Goal: Task Accomplishment & Management: Use online tool/utility

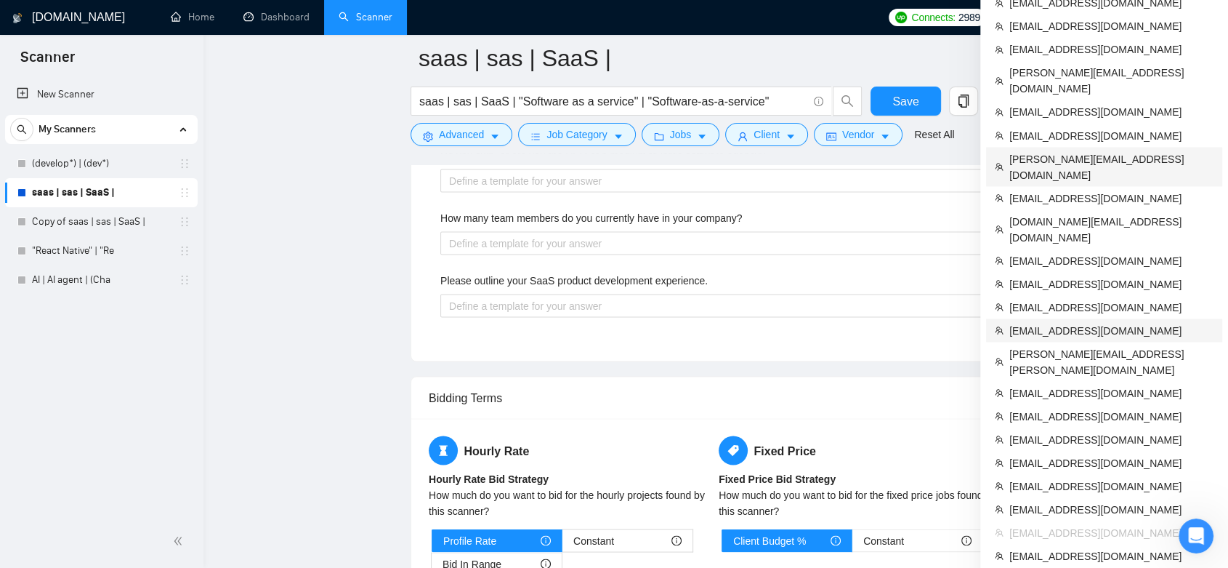
scroll to position [2560, 0]
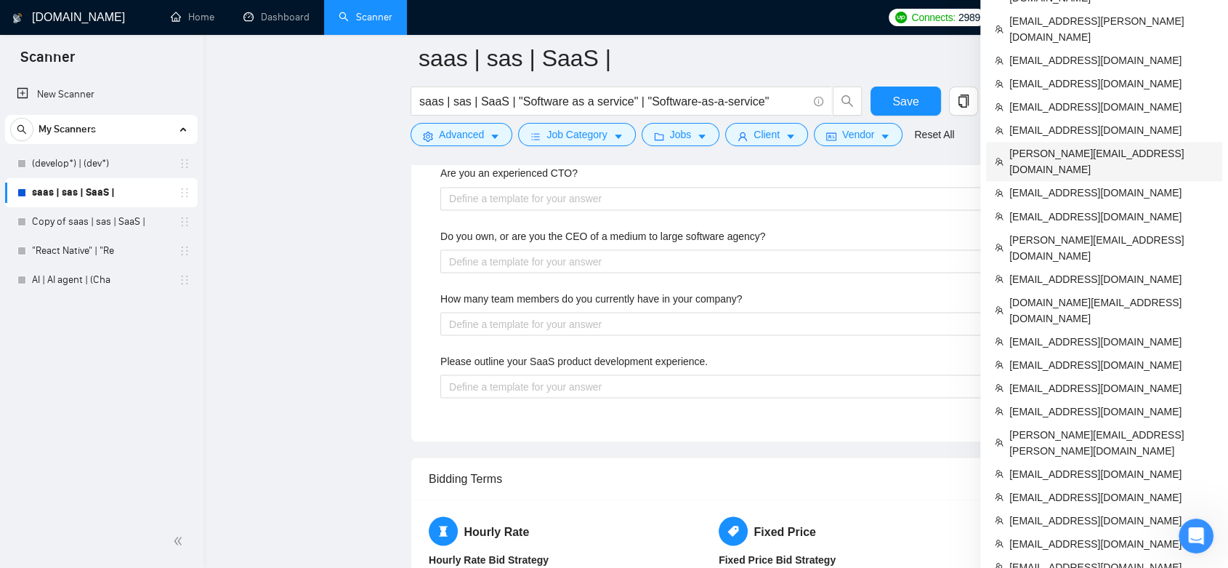
click at [1088, 142] on li "[PERSON_NAME][EMAIL_ADDRESS][DOMAIN_NAME]" at bounding box center [1104, 161] width 236 height 39
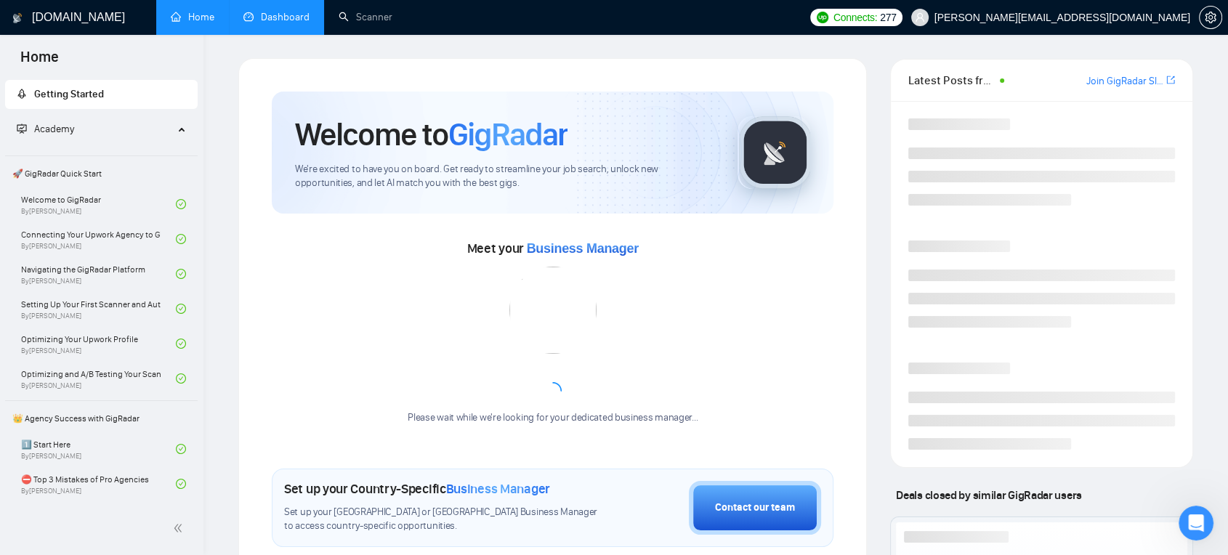
click at [300, 11] on link "Dashboard" at bounding box center [276, 17] width 66 height 12
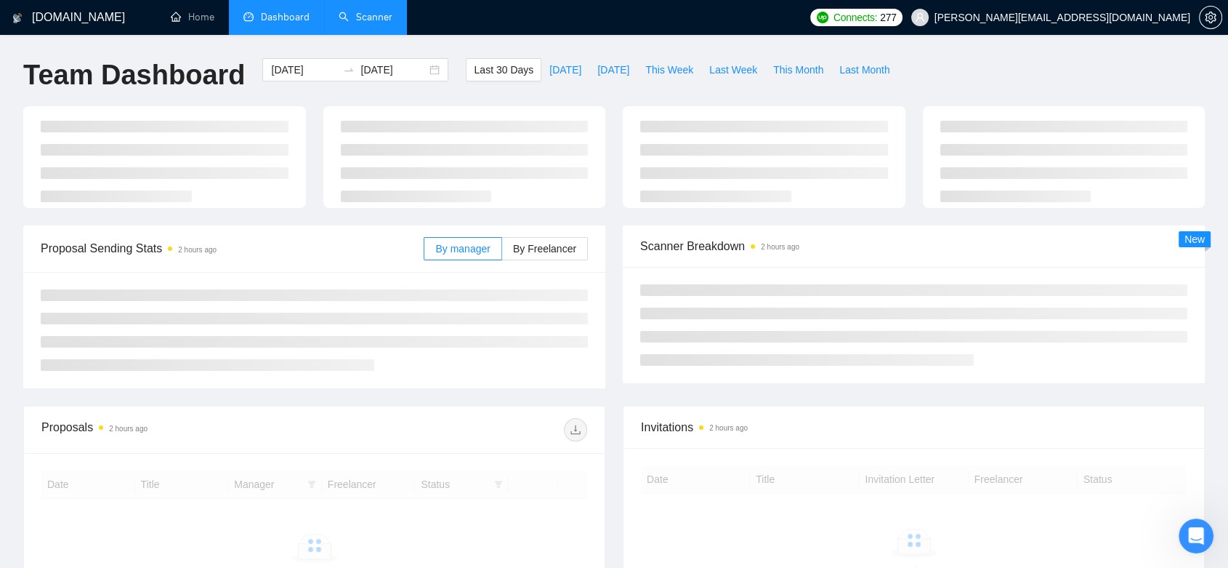
click at [360, 11] on link "Scanner" at bounding box center [366, 17] width 54 height 12
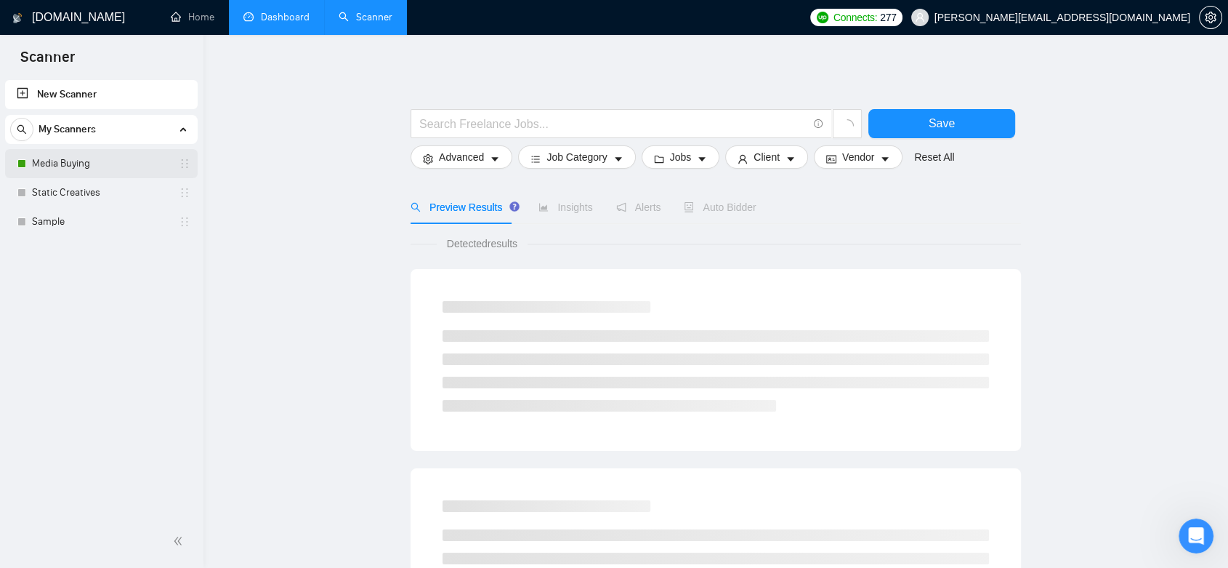
click at [94, 169] on link "Media Buying" at bounding box center [101, 163] width 138 height 29
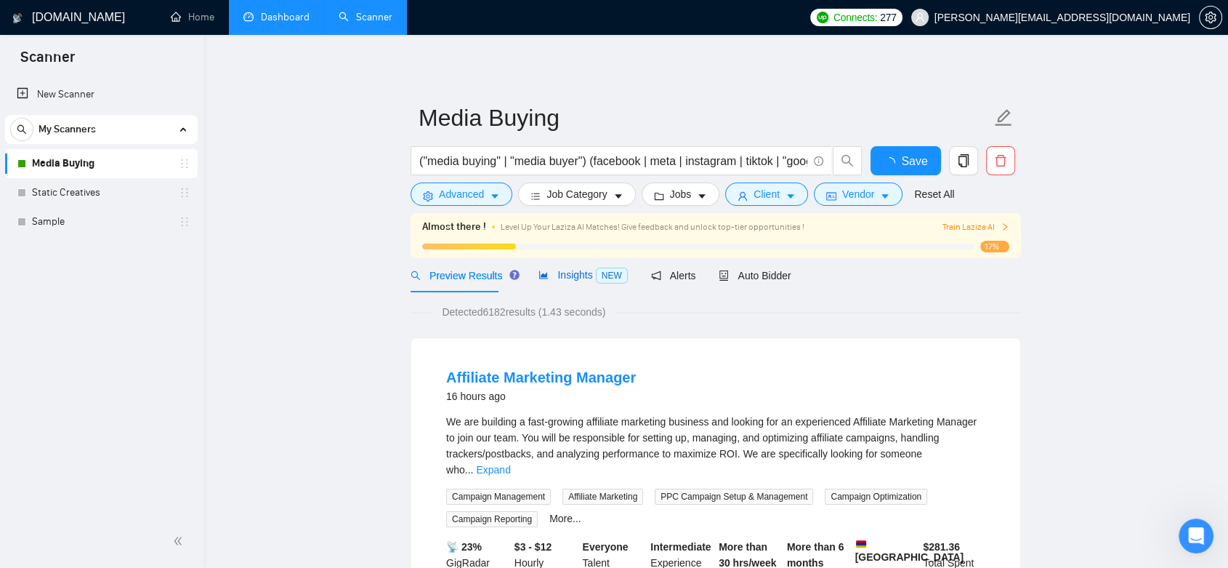
click at [549, 273] on span "Insights NEW" at bounding box center [582, 275] width 89 height 12
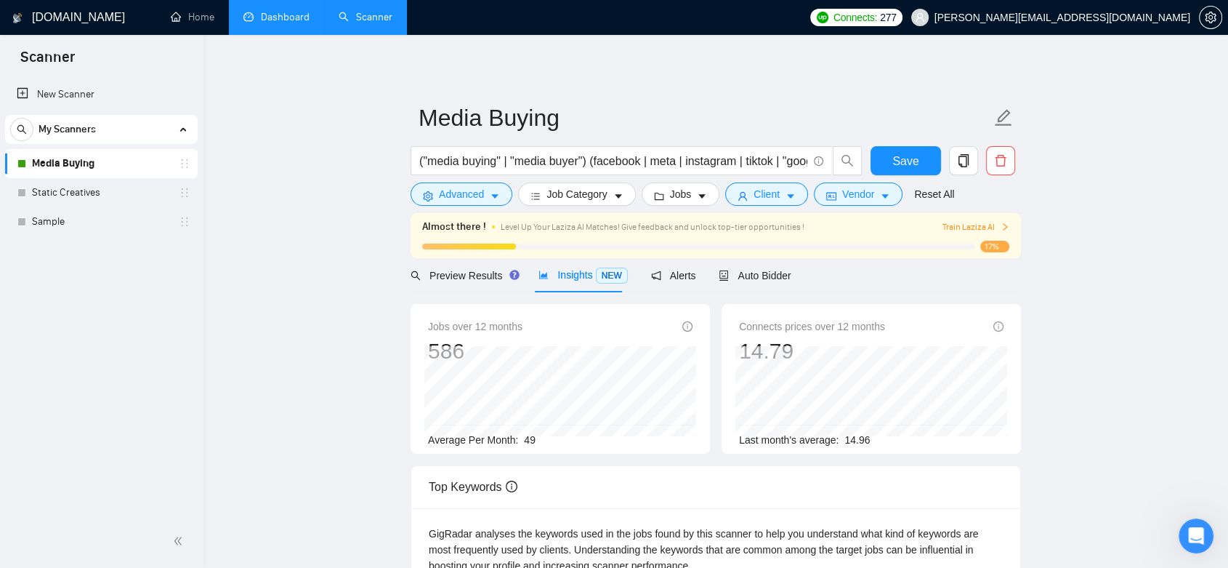
click at [271, 14] on link "Dashboard" at bounding box center [276, 17] width 66 height 12
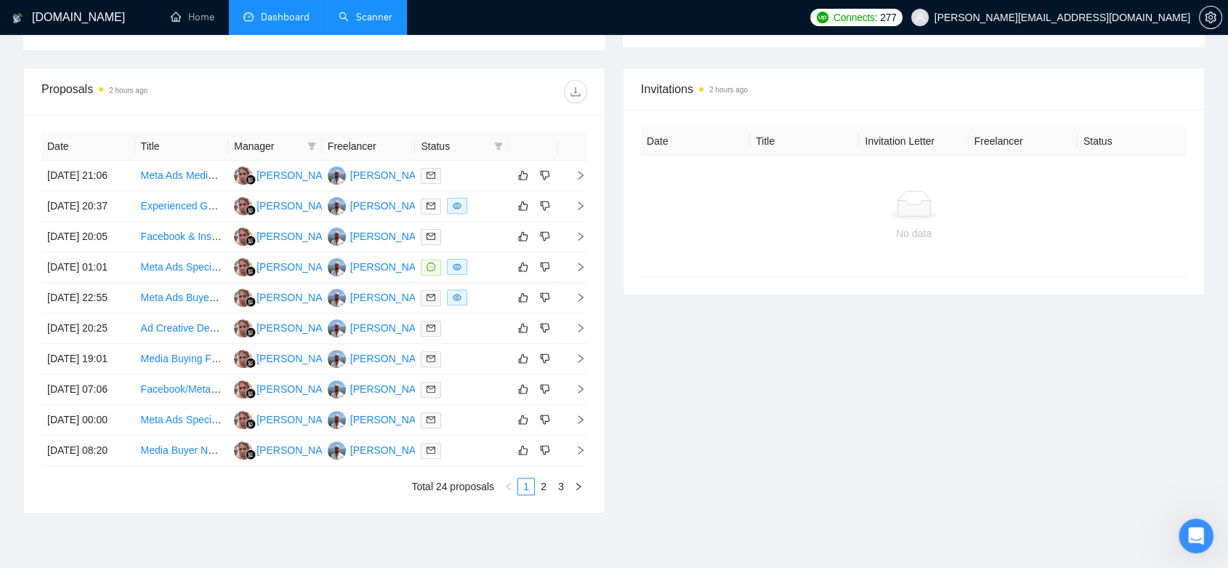
scroll to position [614, 0]
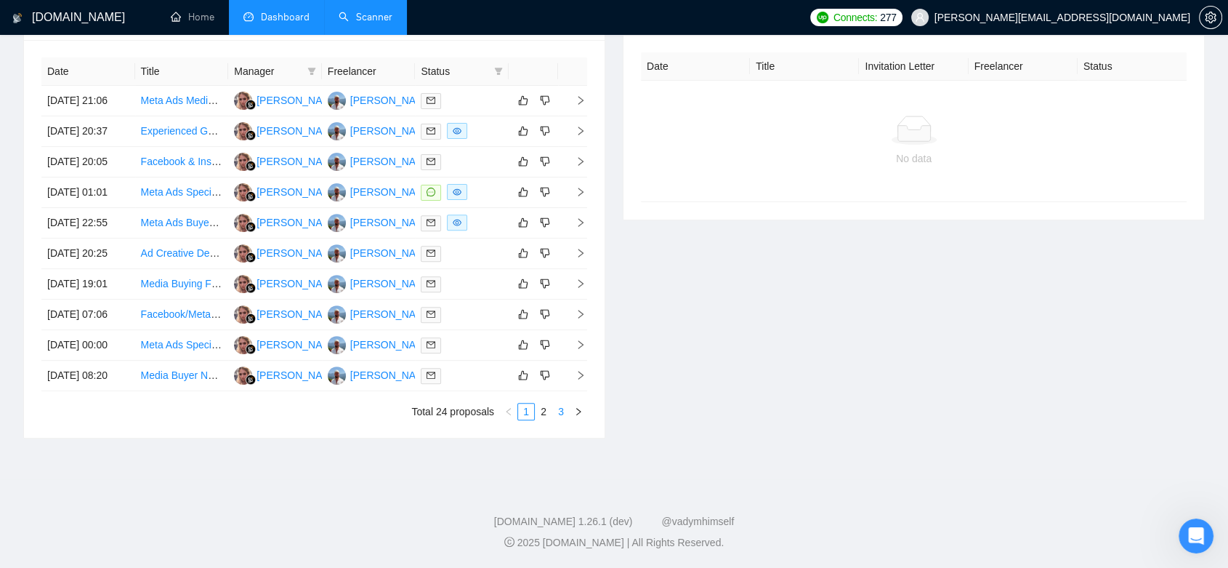
click at [564, 409] on link "3" at bounding box center [561, 411] width 16 height 16
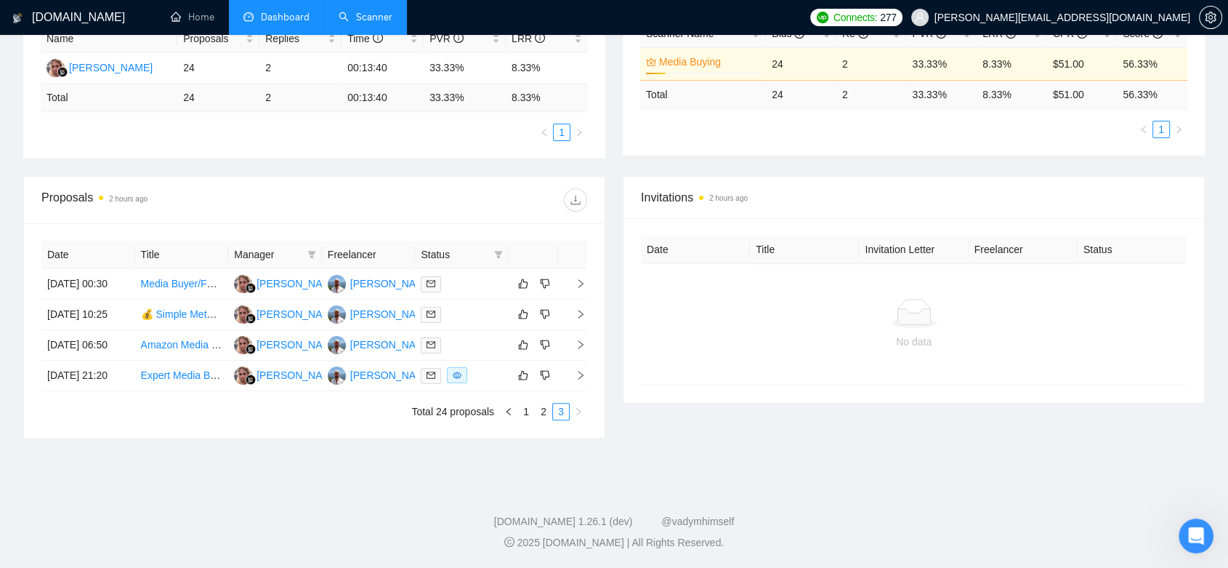
scroll to position [349, 0]
click at [551, 411] on link "2" at bounding box center [544, 411] width 16 height 16
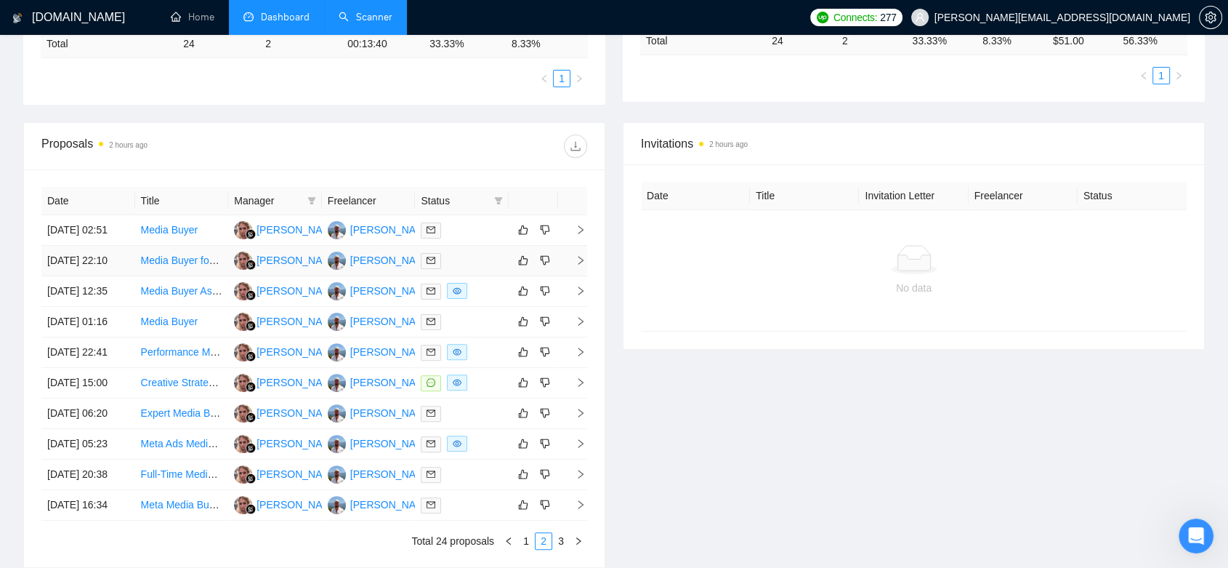
scroll to position [187, 0]
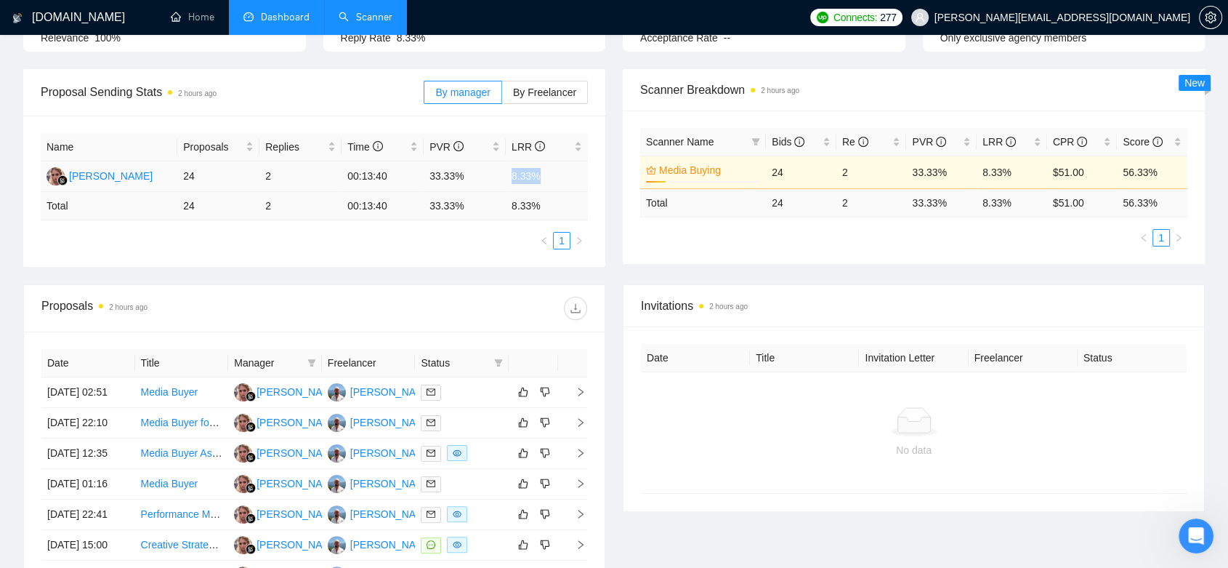
drag, startPoint x: 542, startPoint y: 173, endPoint x: 512, endPoint y: 173, distance: 29.8
click at [512, 173] on td "8.33%" at bounding box center [547, 176] width 82 height 31
copy td "8.33%"
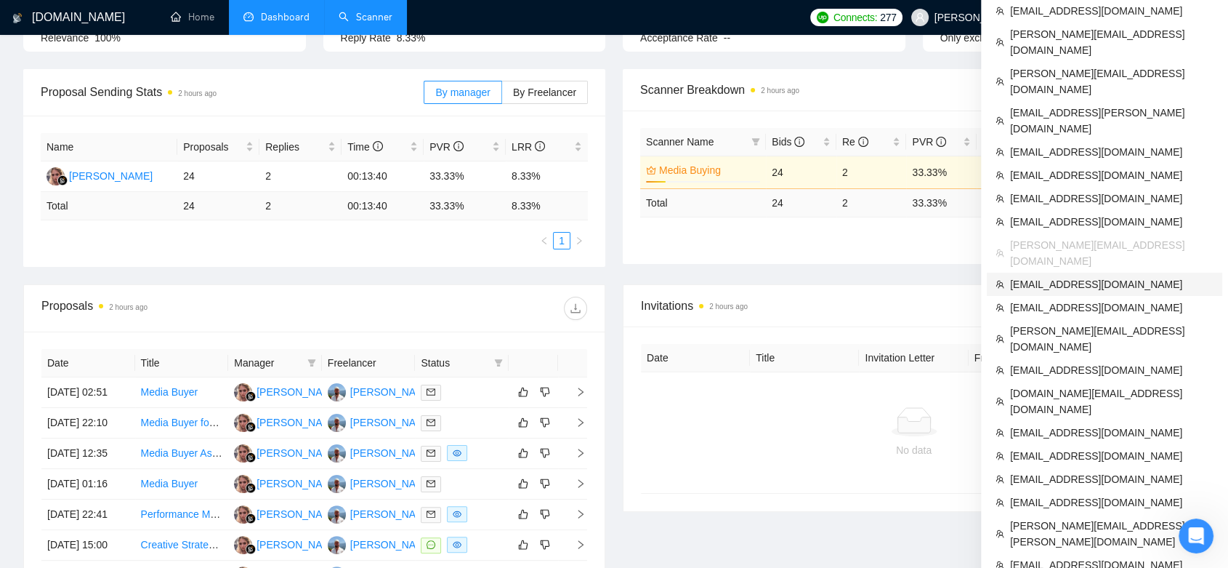
click at [1135, 272] on li "[EMAIL_ADDRESS][DOMAIN_NAME]" at bounding box center [1104, 283] width 235 height 23
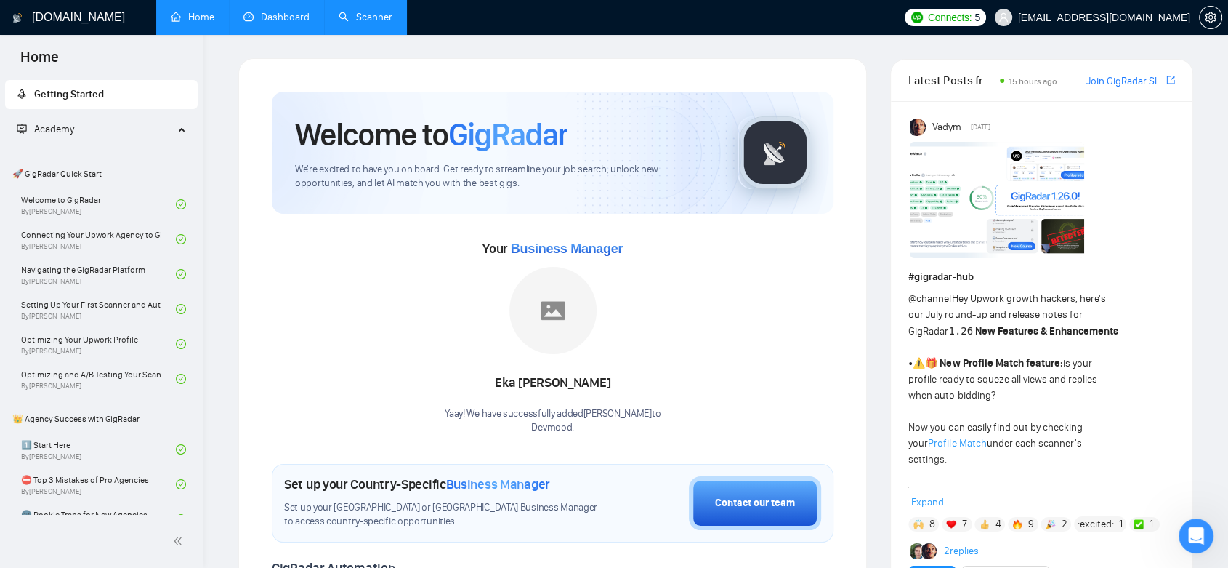
click at [269, 11] on link "Dashboard" at bounding box center [276, 17] width 66 height 12
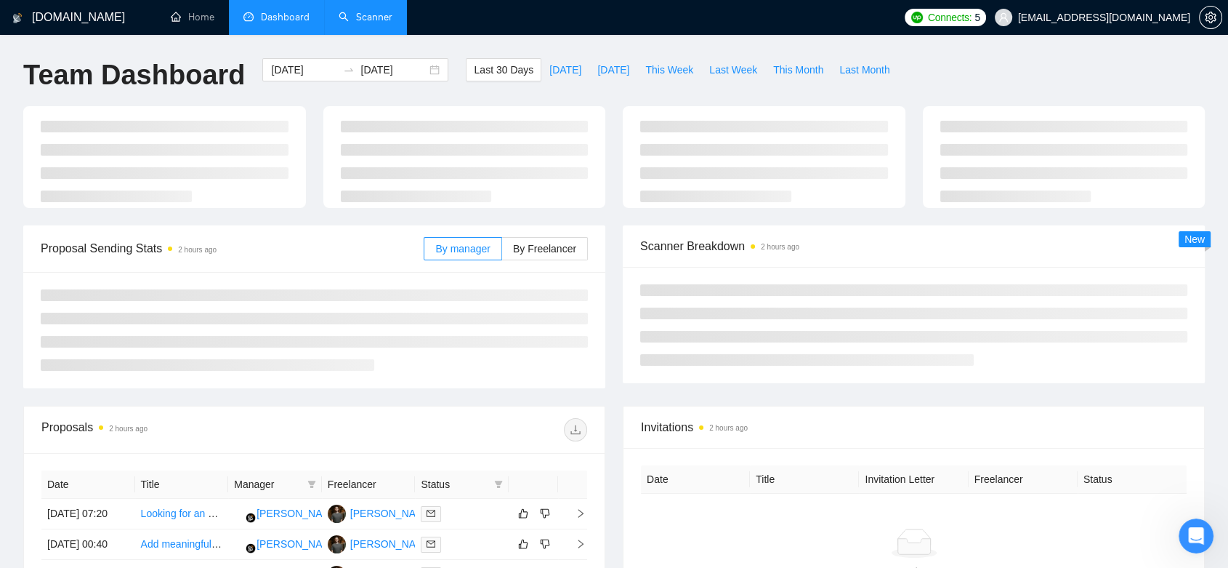
type input "[DATE]"
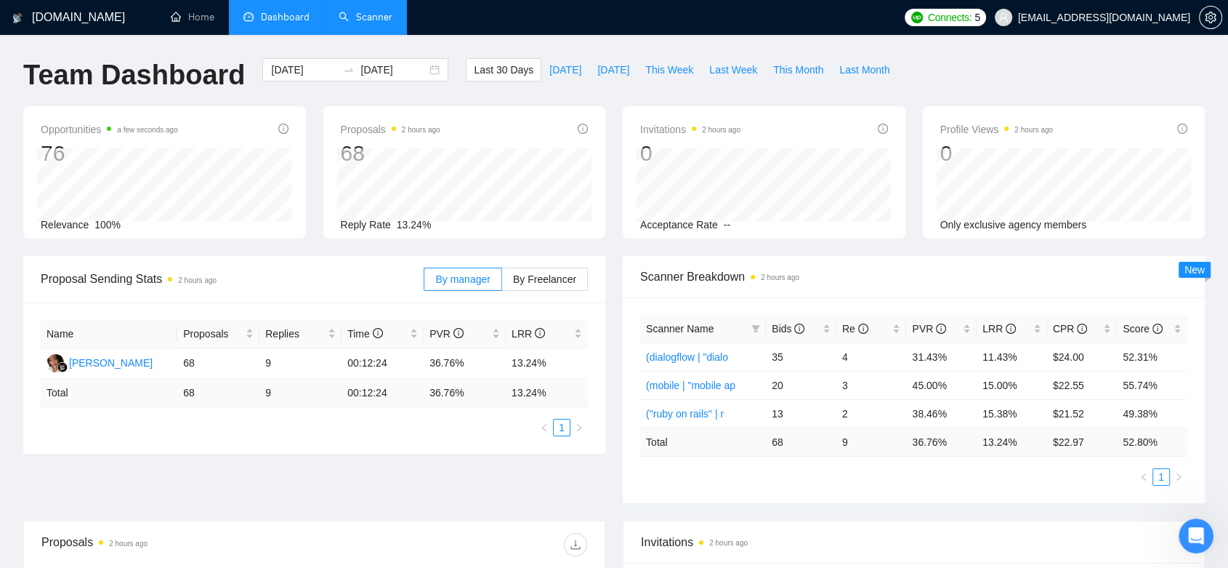
click at [373, 11] on link "Scanner" at bounding box center [366, 17] width 54 height 12
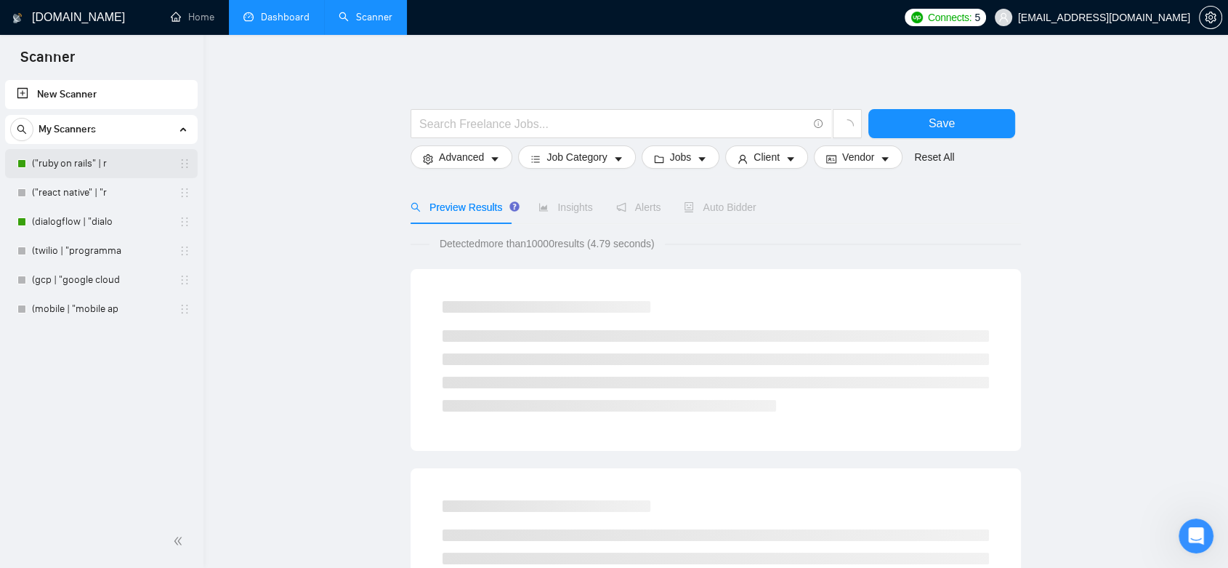
click at [153, 167] on link "("ruby on rails" | r" at bounding box center [101, 163] width 138 height 29
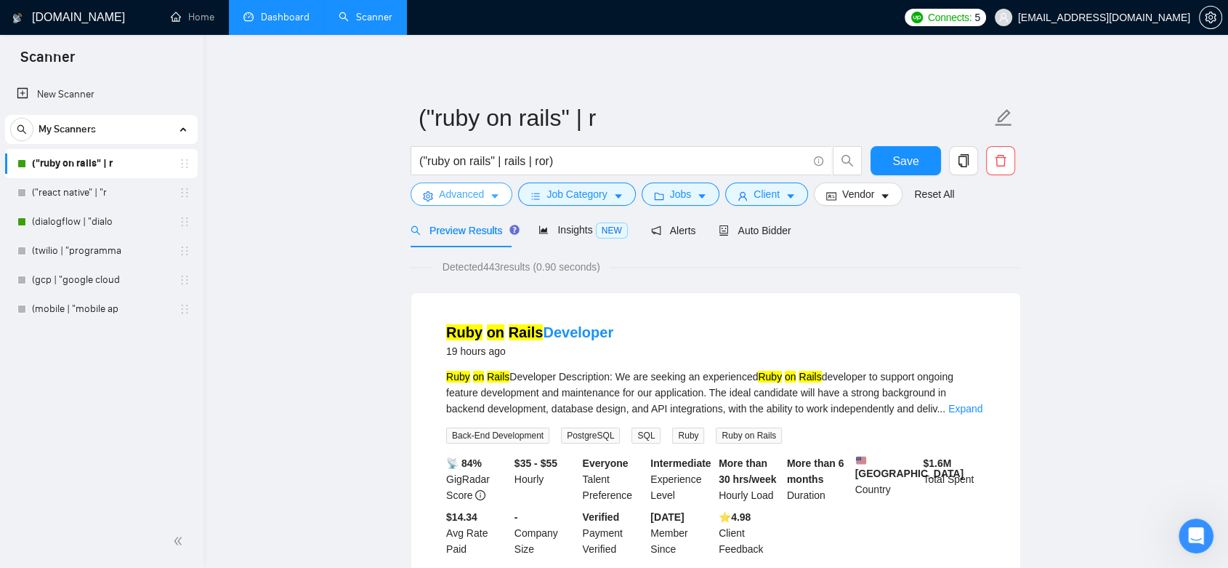
click at [491, 195] on icon "caret-down" at bounding box center [494, 197] width 7 height 4
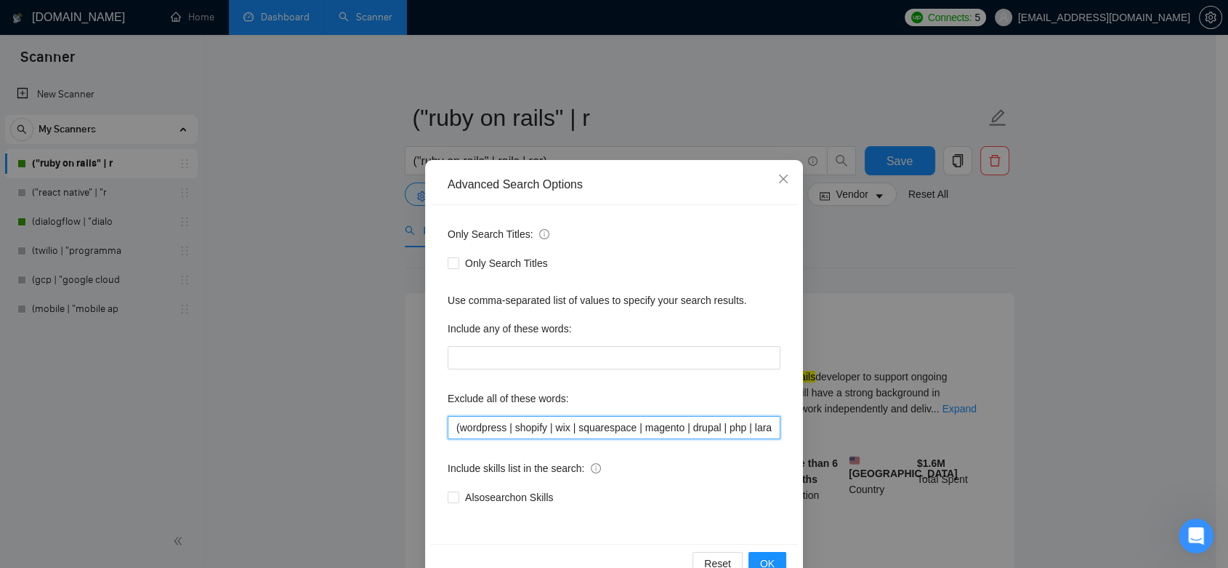
click at [565, 430] on input "(wordpress | shopify | wix | squarespace | magento | drupal | php | laravel | p…" at bounding box center [614, 427] width 333 height 23
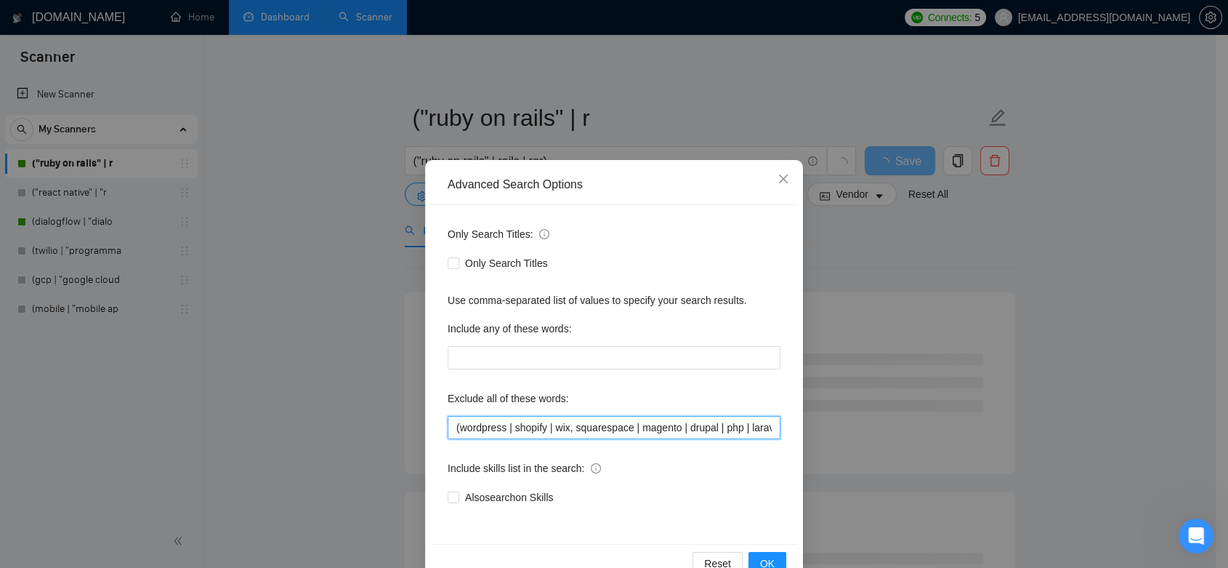
type input "(wordpress | shopify | wix, squarespace | magento | drupal | php | laravel | py…"
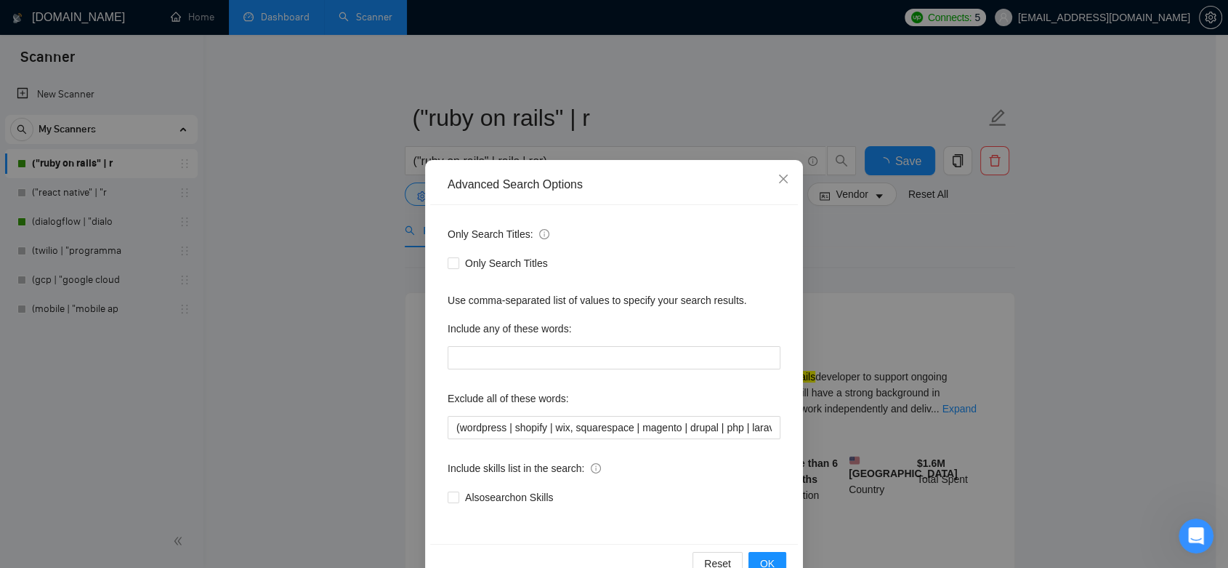
scroll to position [36, 0]
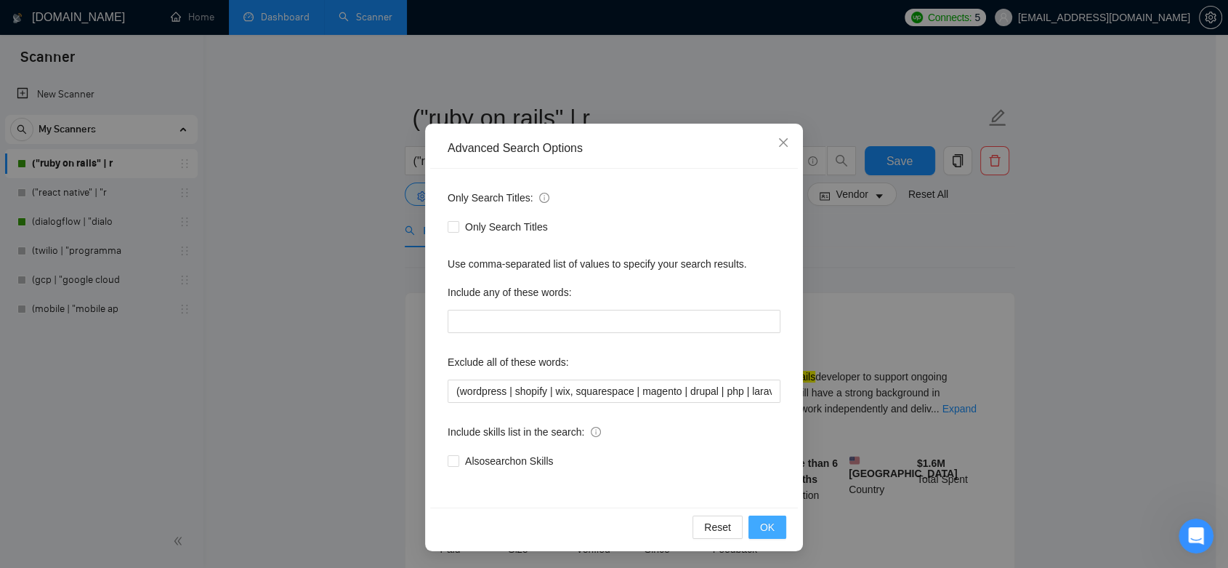
click at [775, 522] on button "OK" at bounding box center [767, 526] width 38 height 23
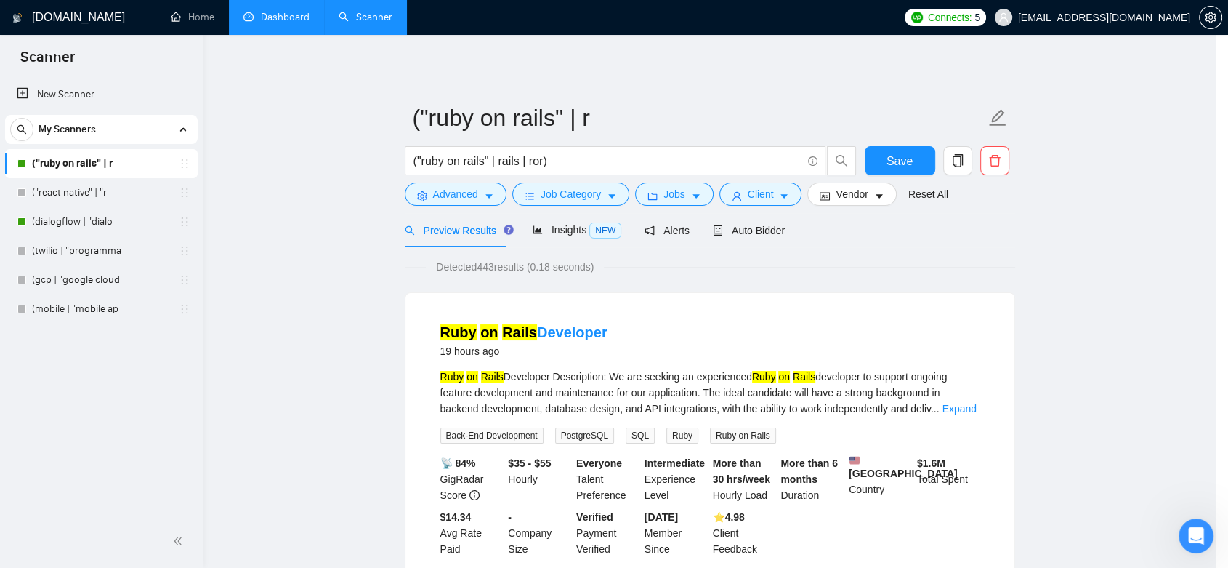
scroll to position [0, 0]
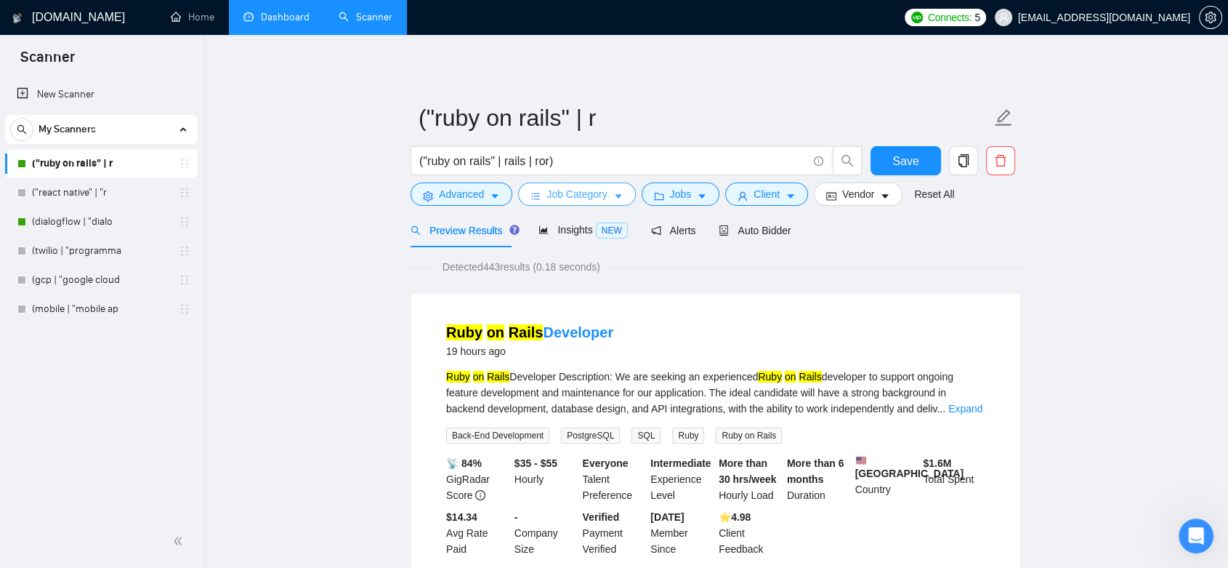
click at [589, 201] on span "Job Category" at bounding box center [576, 194] width 60 height 16
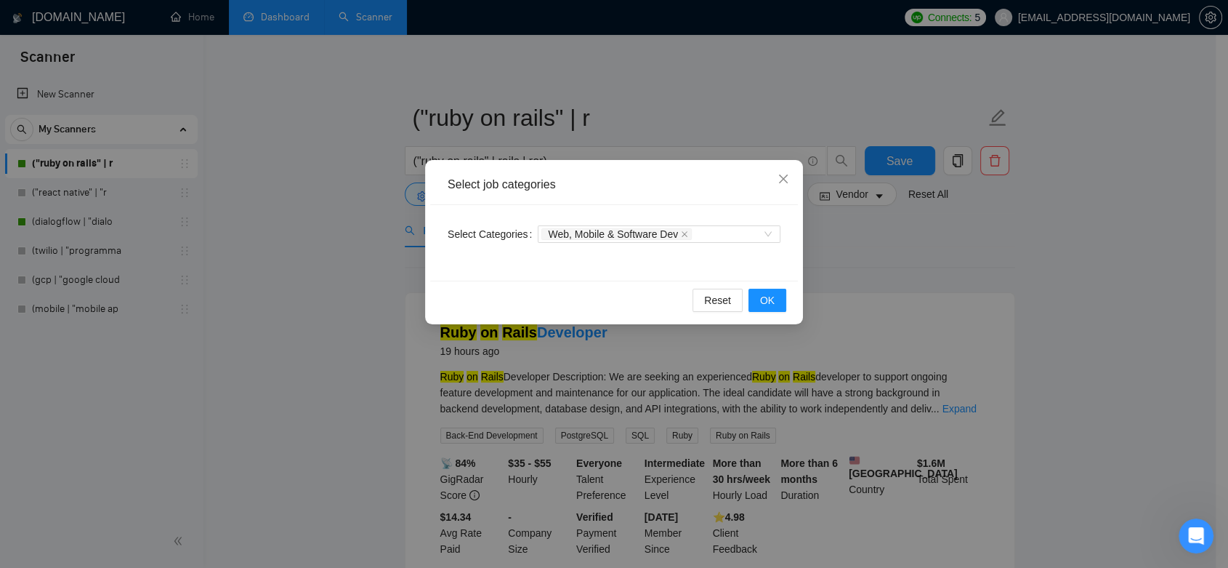
click at [694, 123] on div "Select job categories Select Categories Web, Mobile & Software Dev Reset OK" at bounding box center [614, 284] width 1228 height 568
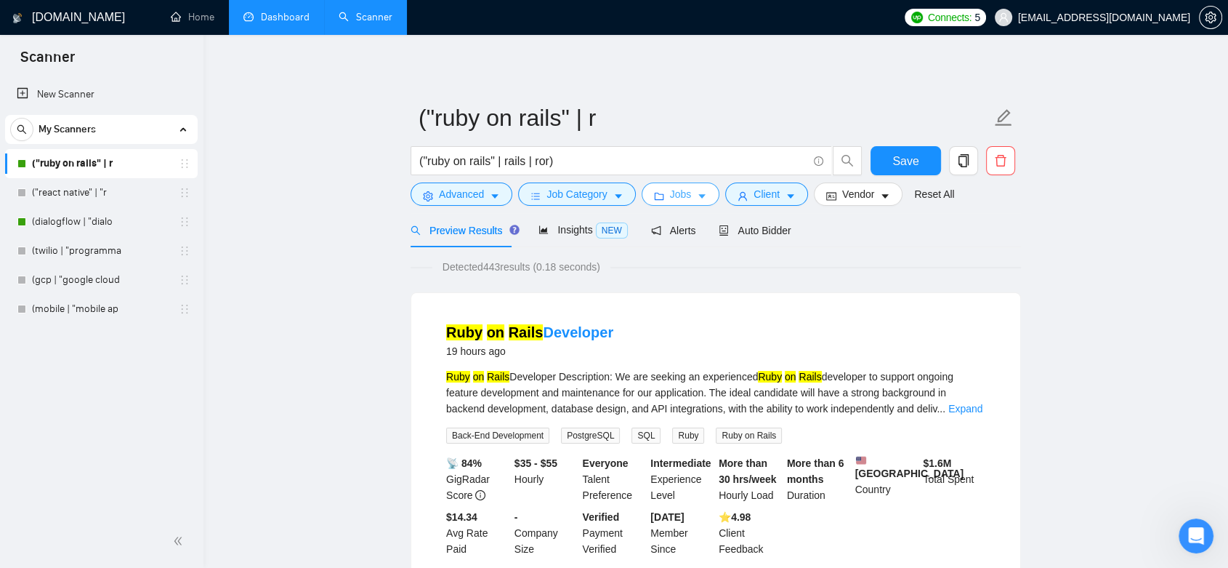
click at [674, 188] on span "Jobs" at bounding box center [681, 194] width 22 height 16
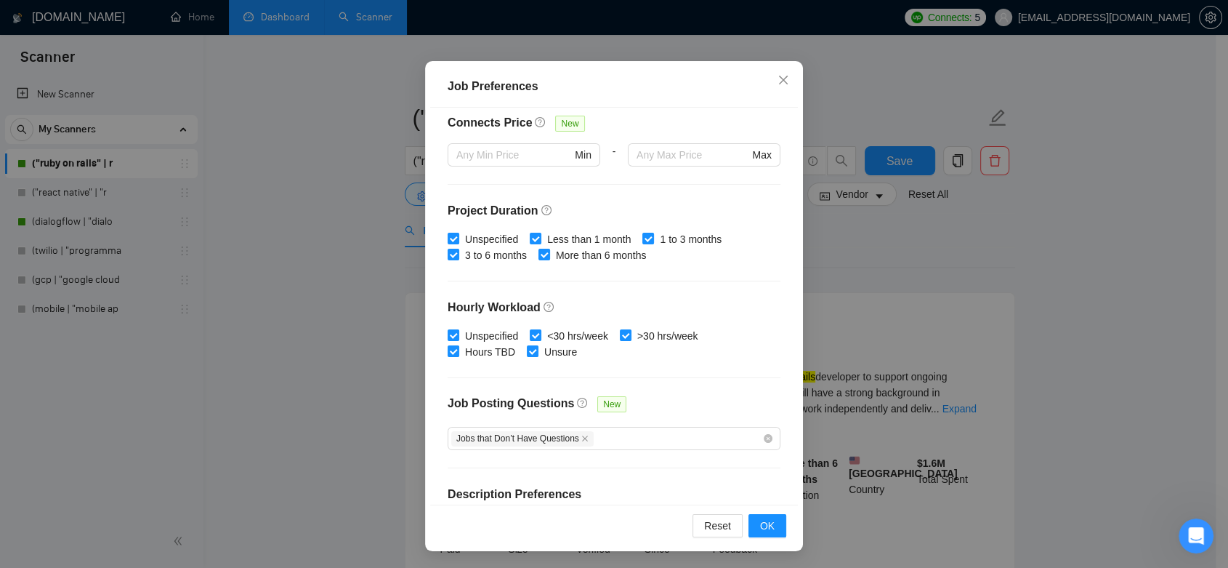
scroll to position [421, 0]
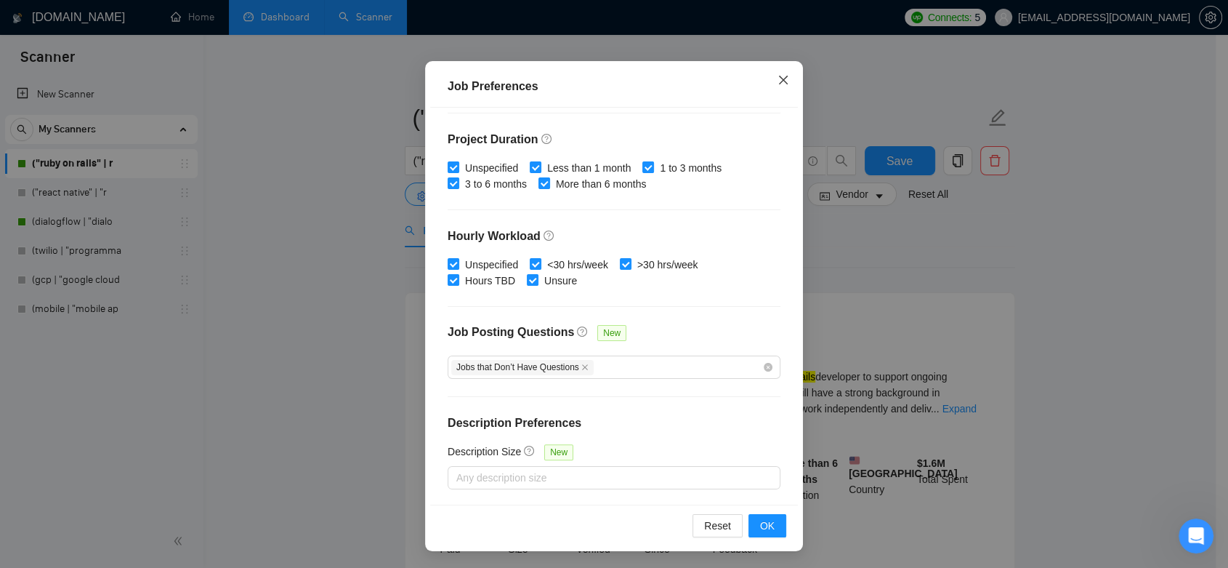
click at [780, 72] on span "Close" at bounding box center [783, 80] width 39 height 39
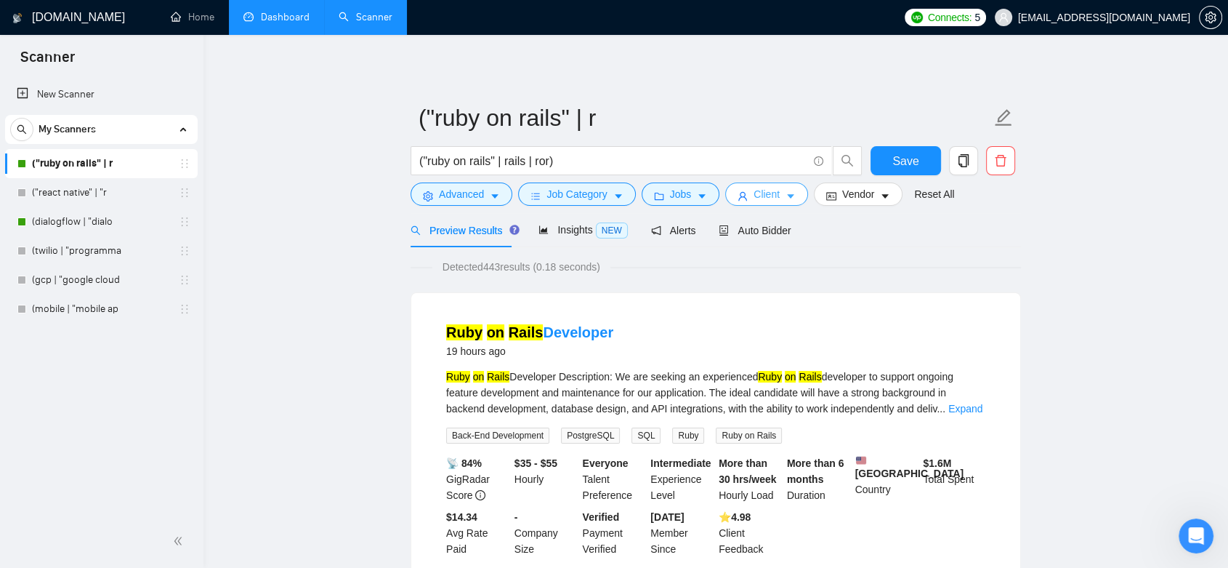
click at [754, 194] on span "Client" at bounding box center [767, 194] width 26 height 16
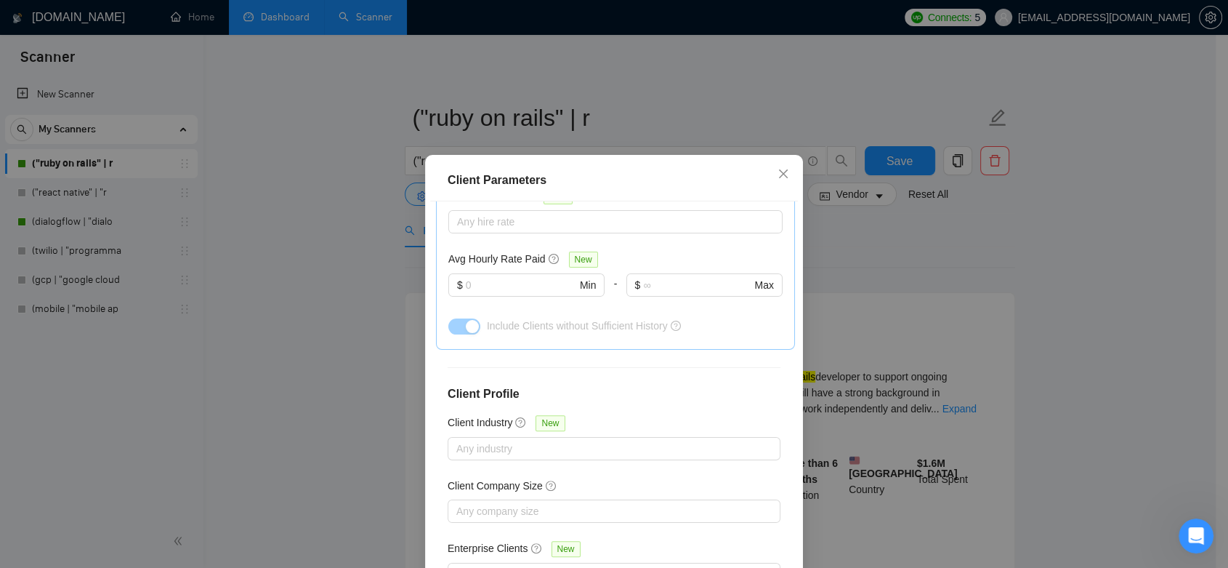
scroll to position [490, 0]
click at [1061, 339] on div "Client Parameters Client Location Include Client Countries Select Exclude Clien…" at bounding box center [614, 284] width 1228 height 568
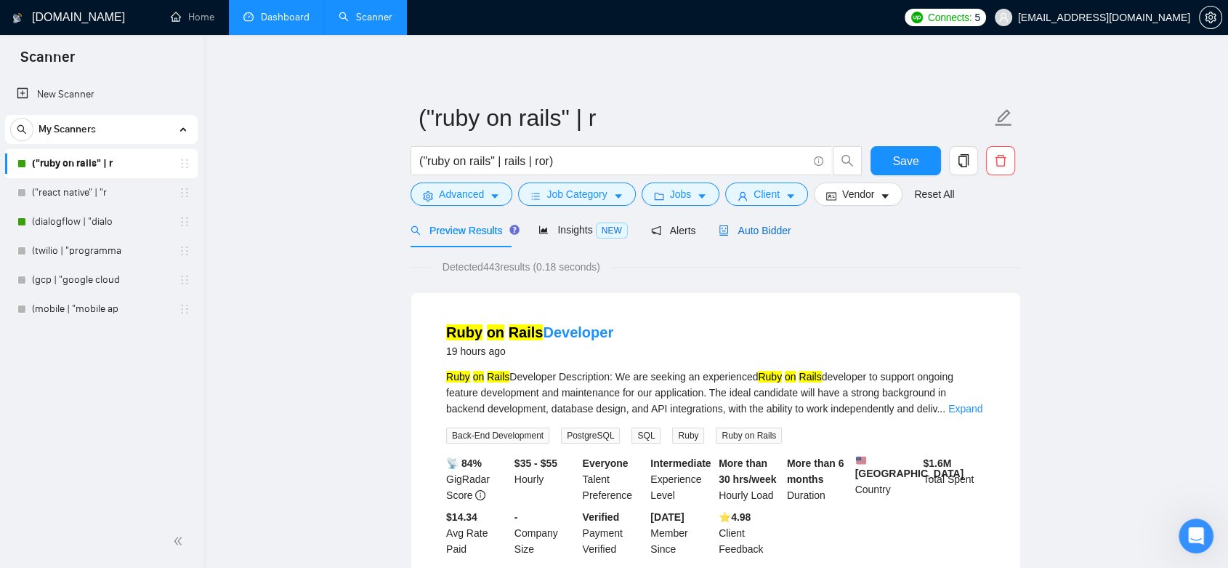
click at [767, 233] on span "Auto Bidder" at bounding box center [755, 231] width 72 height 12
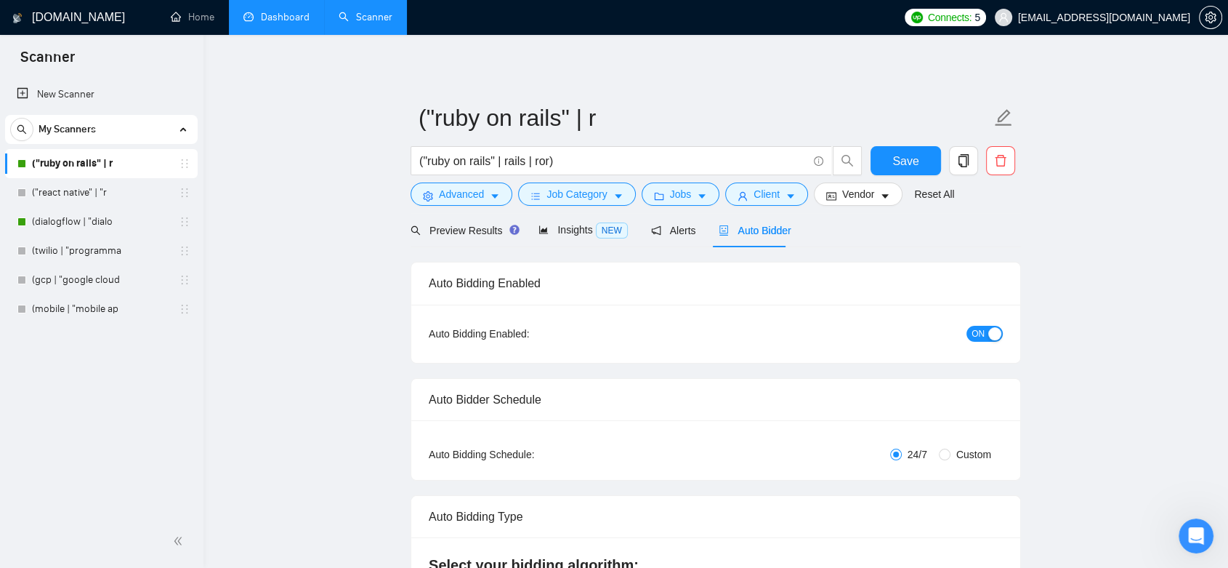
checkbox input "true"
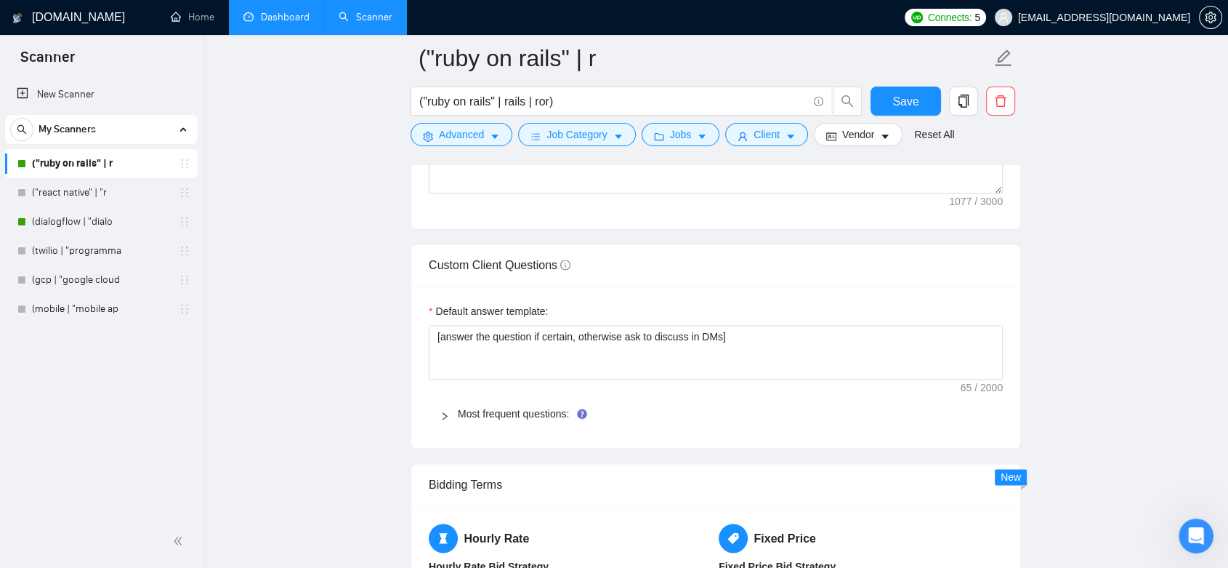
scroll to position [1956, 0]
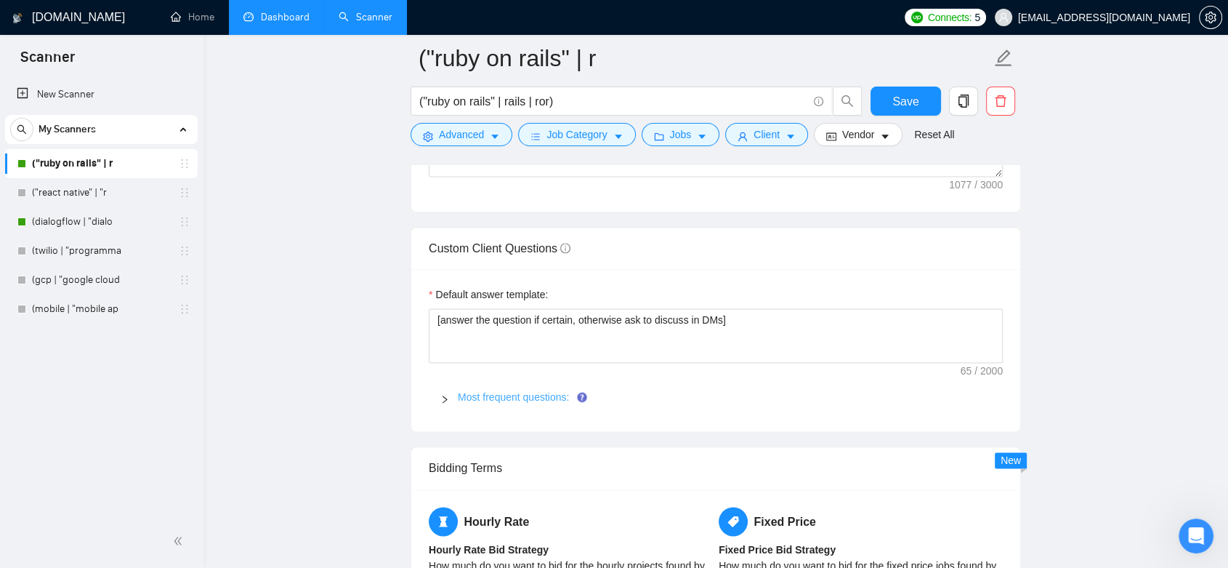
click at [537, 400] on link "Most frequent questions:" at bounding box center [513, 397] width 111 height 12
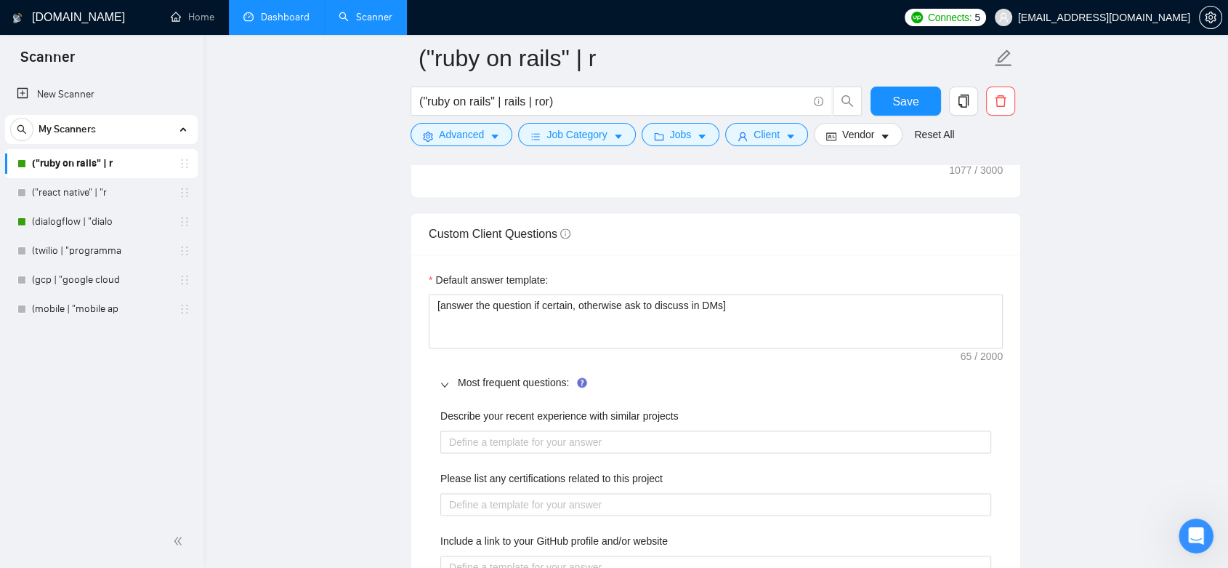
scroll to position [2002, 0]
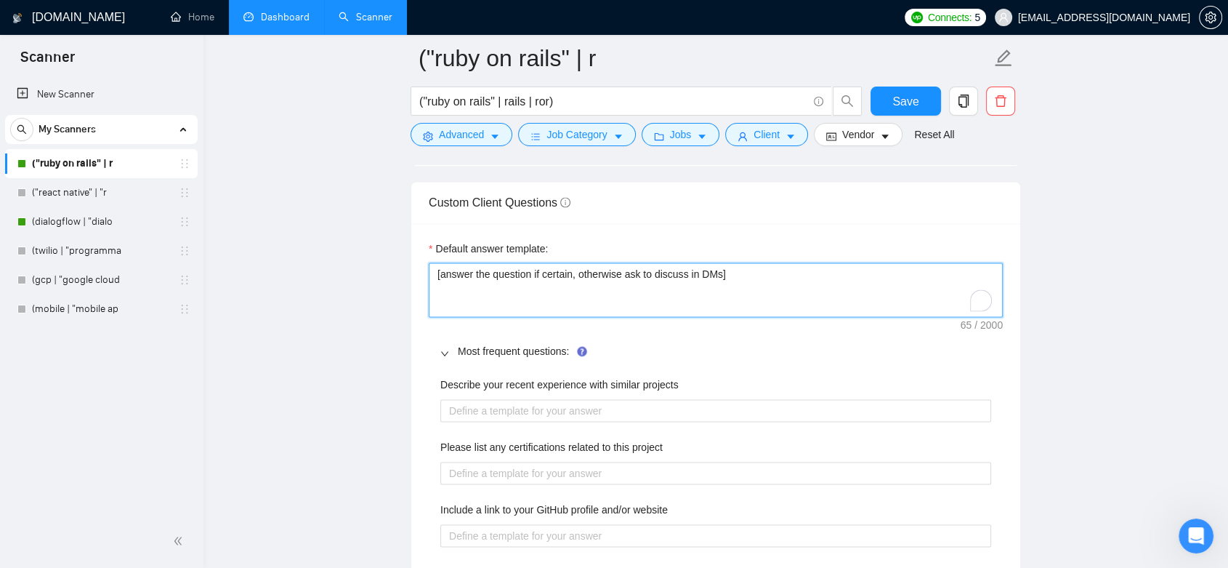
drag, startPoint x: 728, startPoint y: 282, endPoint x: 411, endPoint y: 297, distance: 317.2
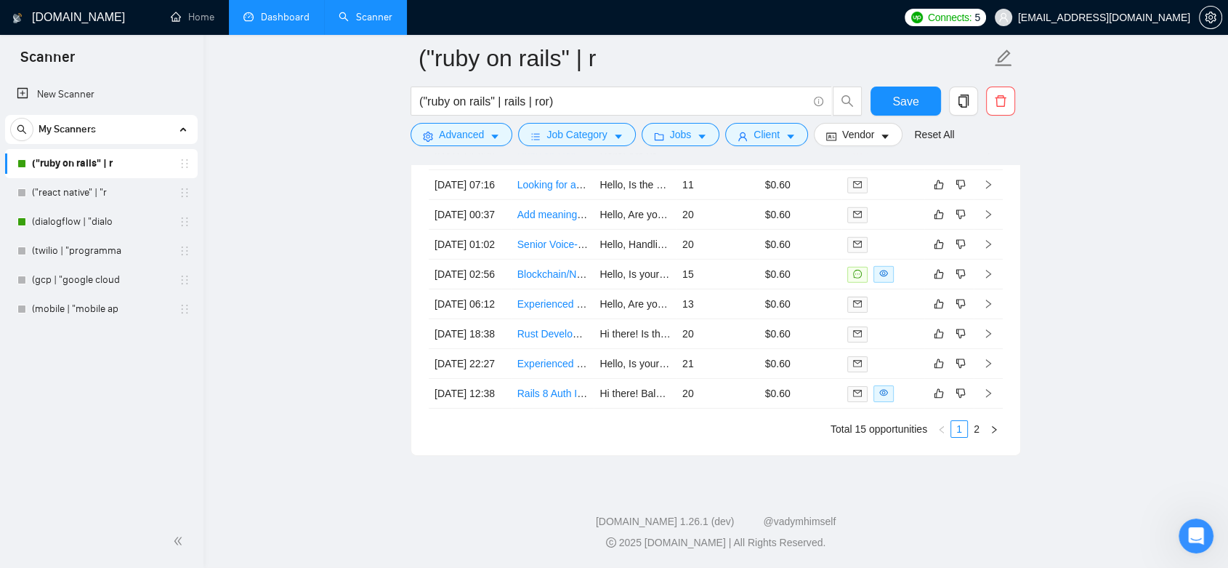
scroll to position [4520, 0]
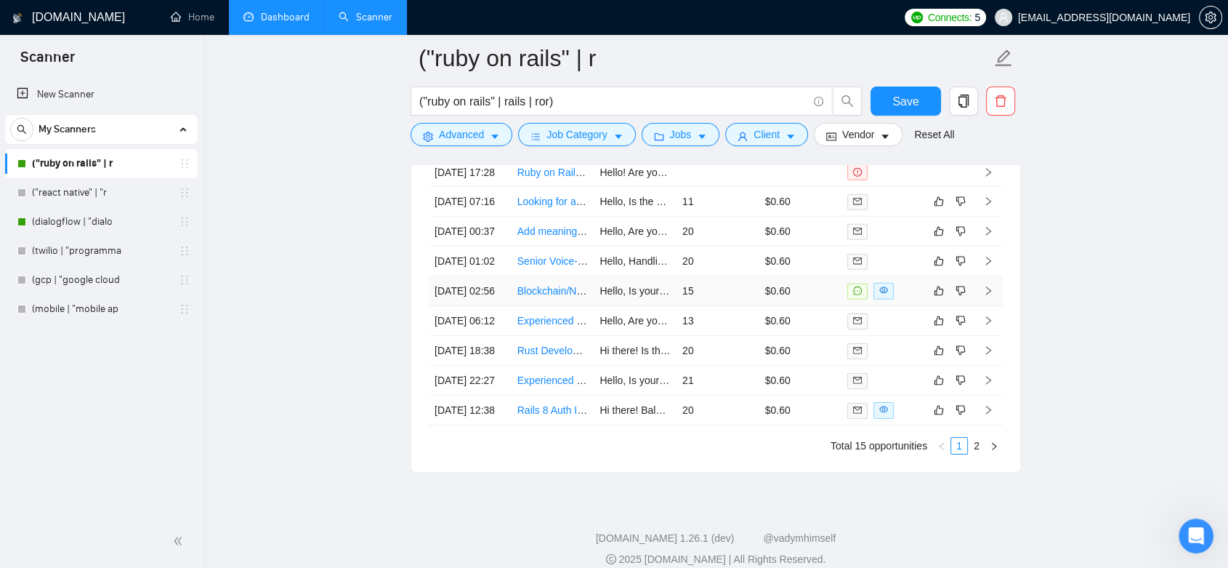
click at [821, 306] on td "$0.60" at bounding box center [800, 291] width 83 height 30
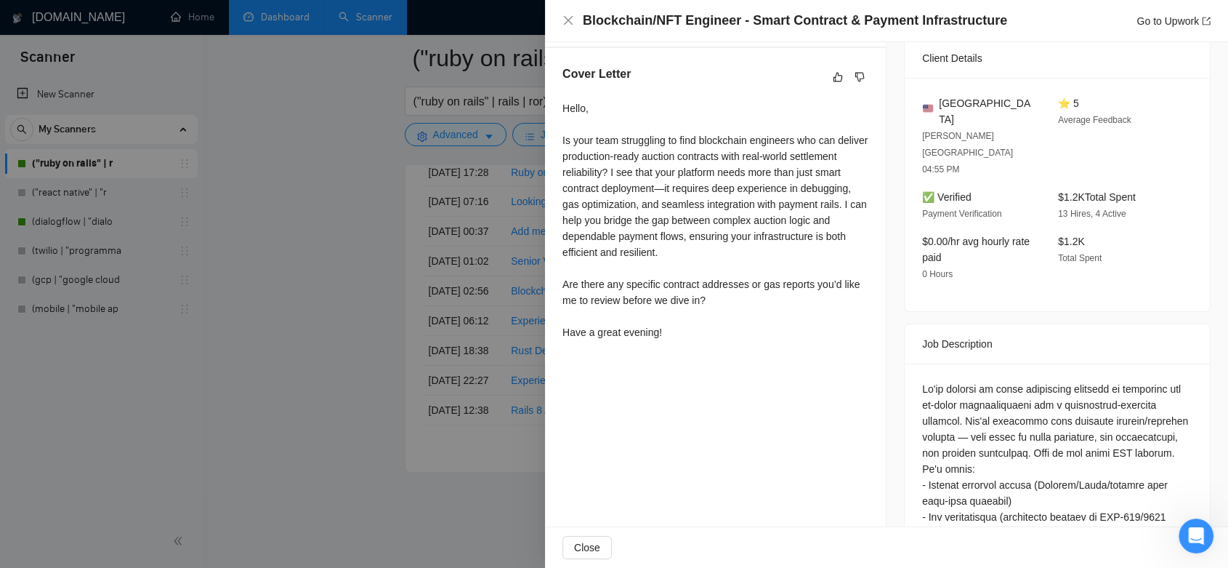
scroll to position [391, 0]
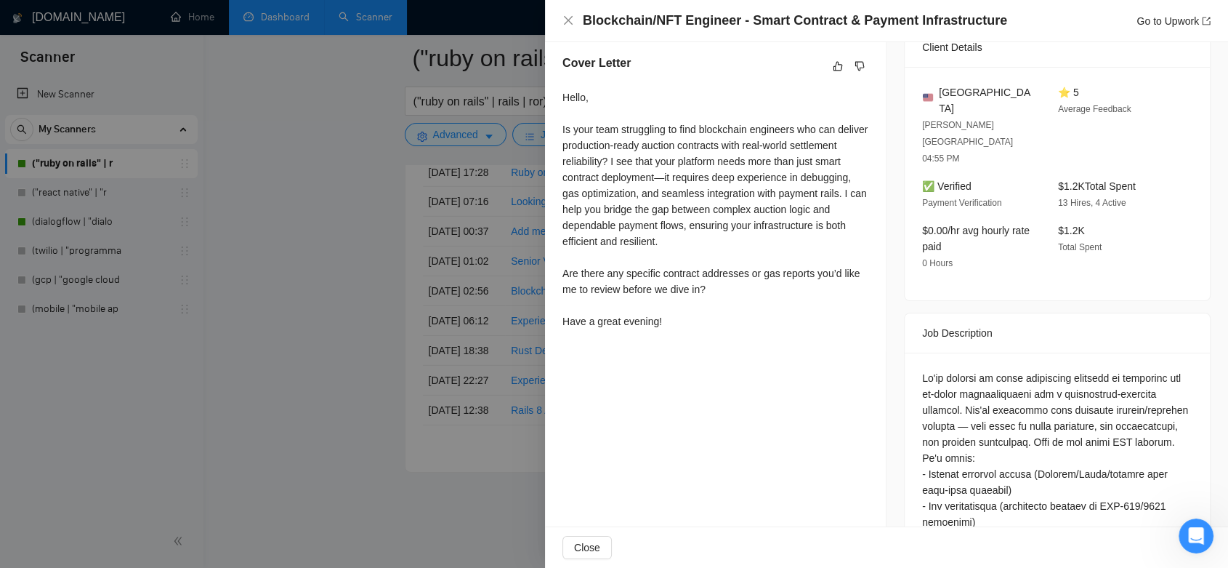
click at [361, 272] on div at bounding box center [614, 284] width 1228 height 568
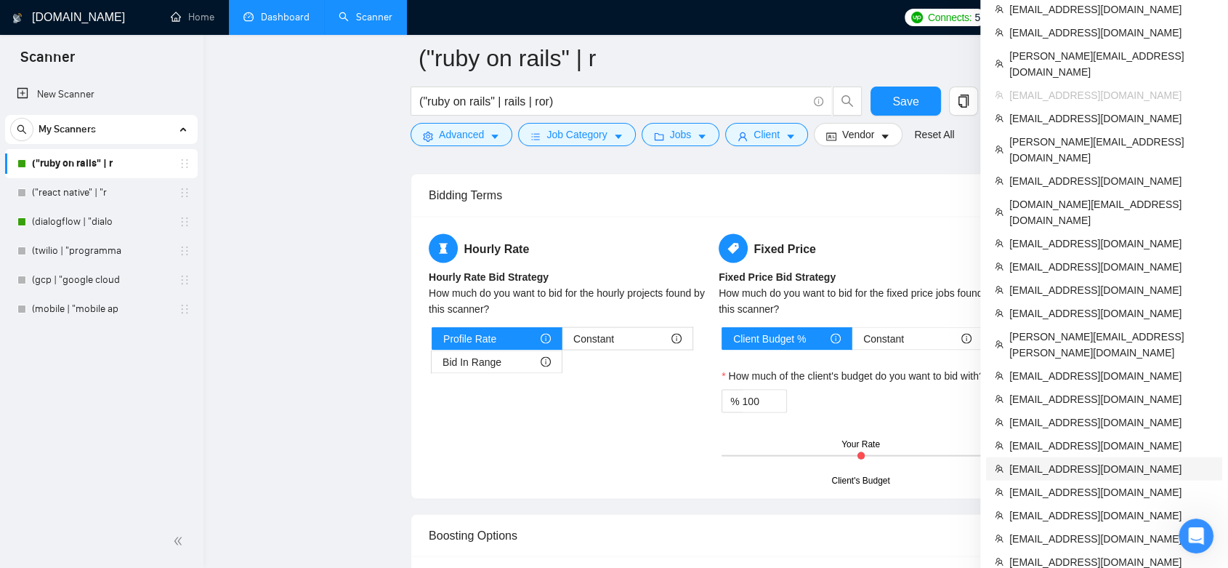
scroll to position [2903, 0]
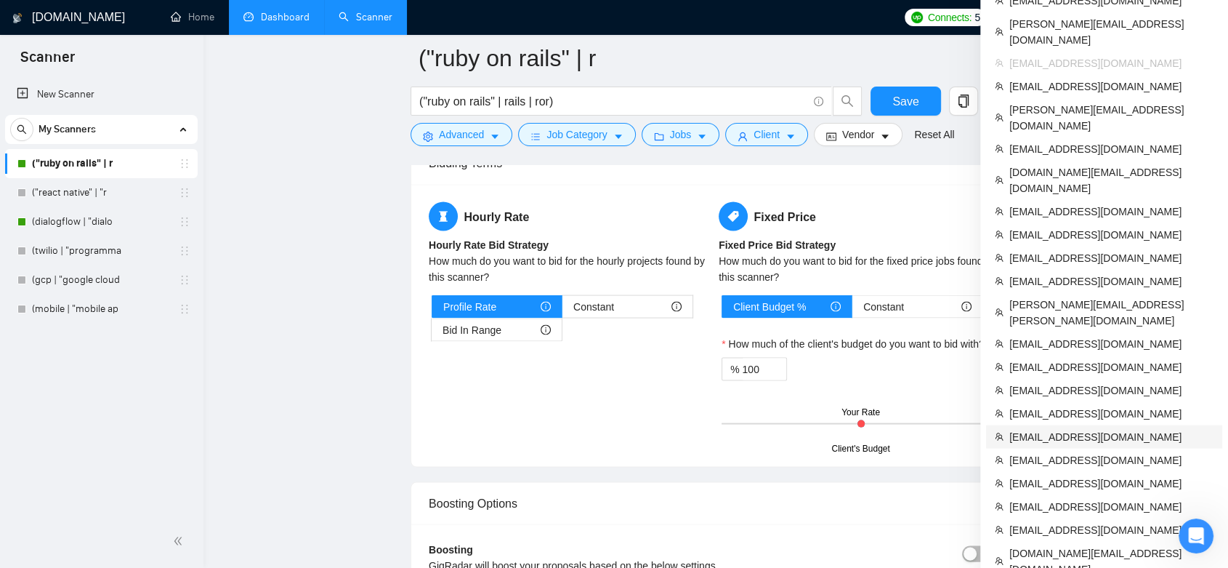
click at [1130, 429] on span "[EMAIL_ADDRESS][DOMAIN_NAME]" at bounding box center [1111, 437] width 204 height 16
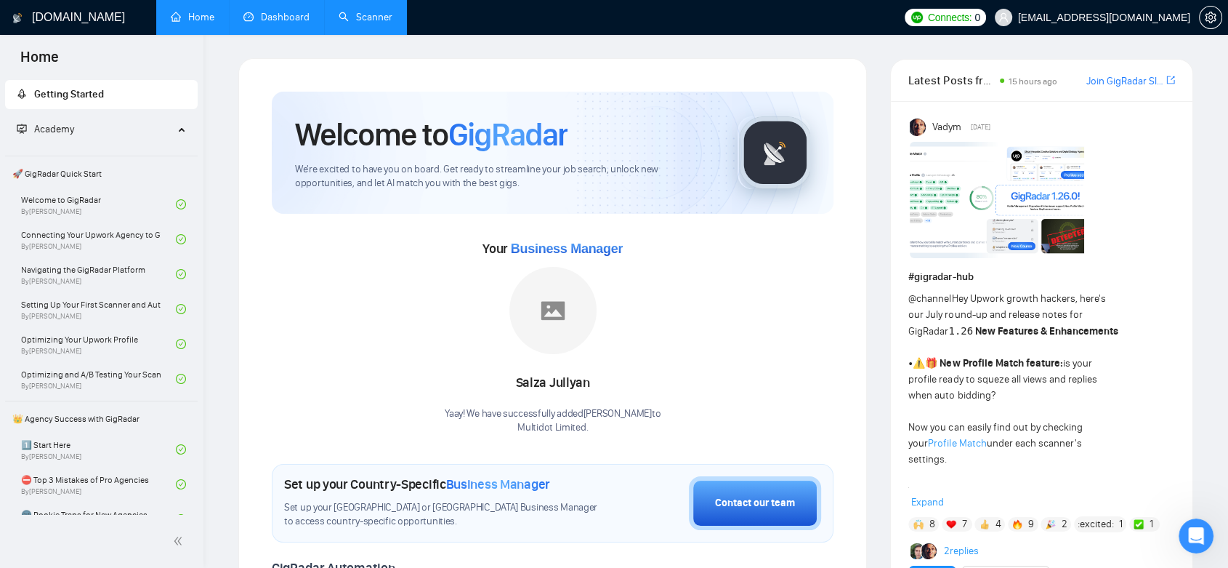
click at [302, 23] on link "Dashboard" at bounding box center [276, 17] width 66 height 12
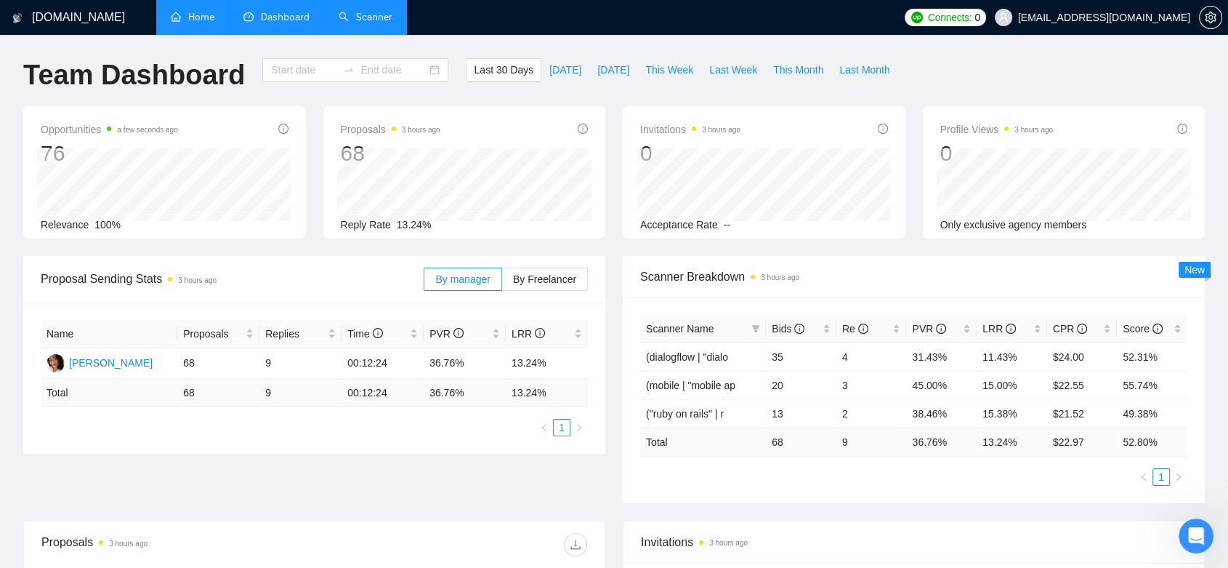
type input "[DATE]"
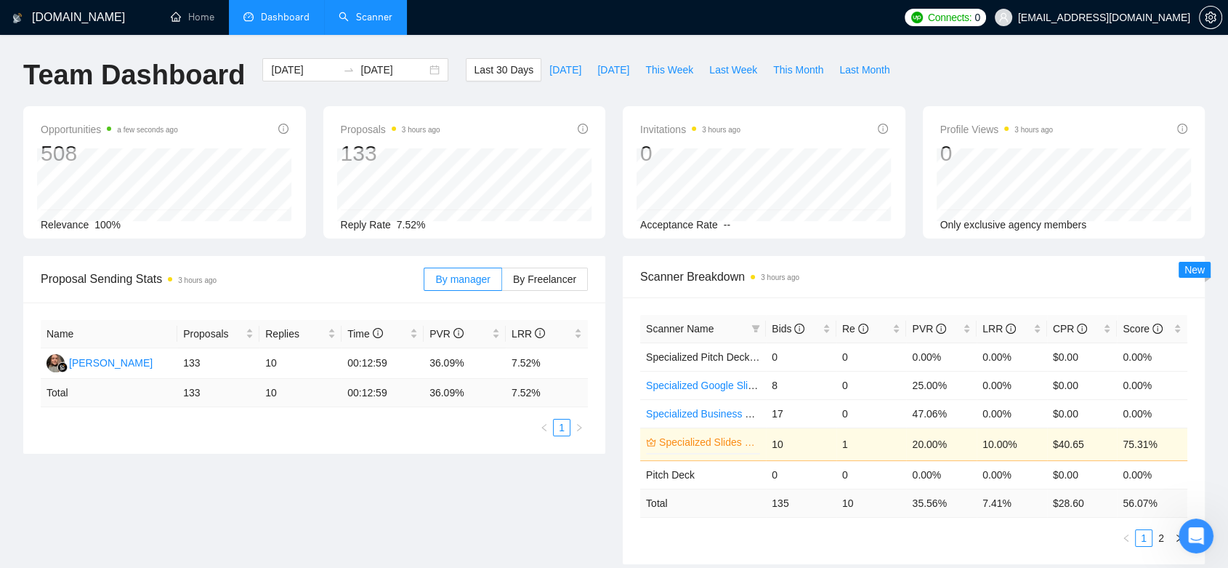
click at [366, 13] on link "Scanner" at bounding box center [366, 17] width 54 height 12
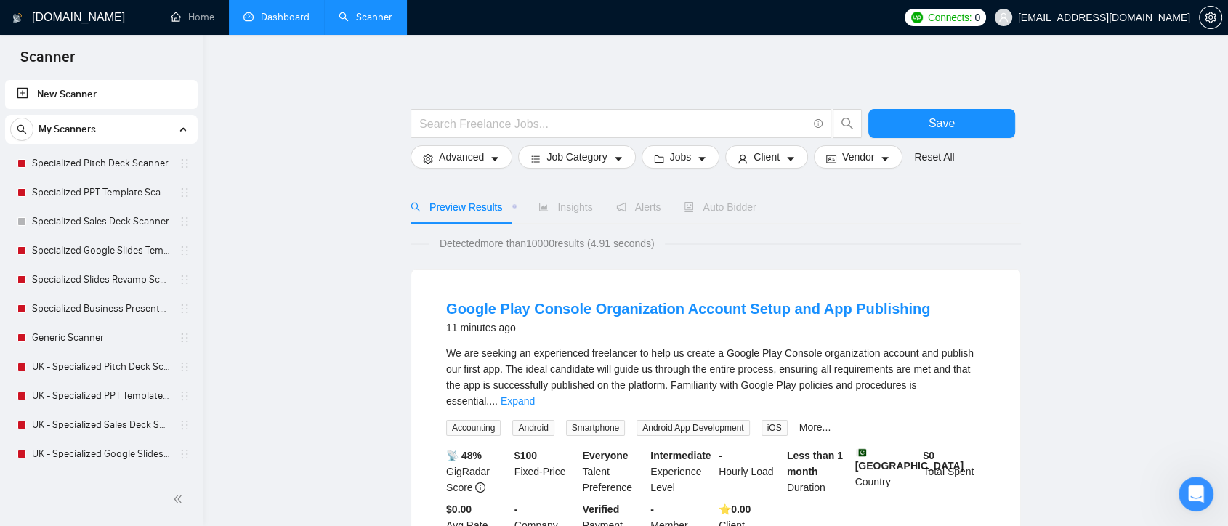
click at [275, 20] on link "Dashboard" at bounding box center [276, 17] width 66 height 12
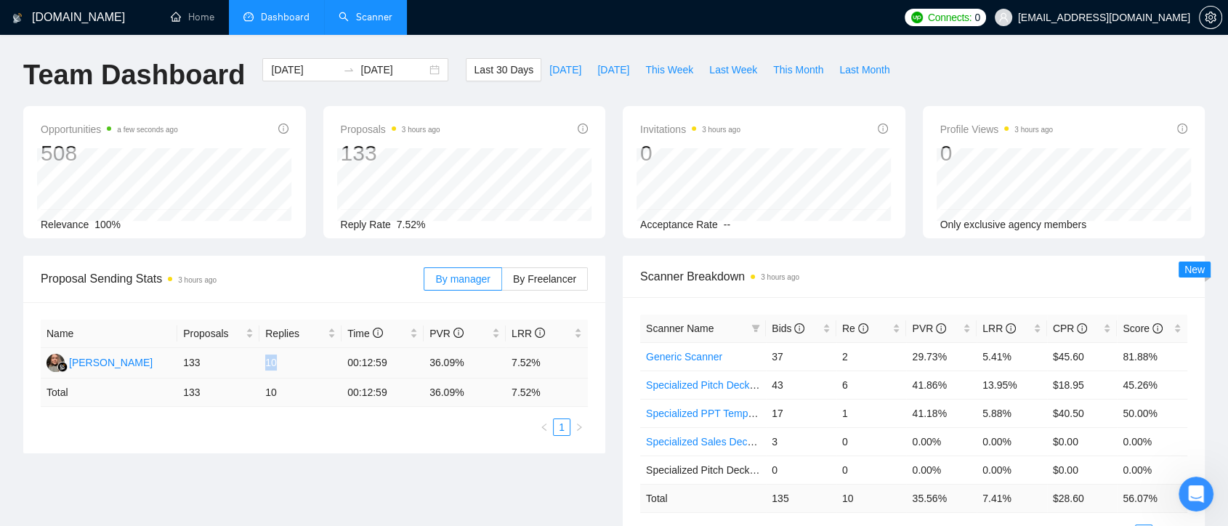
drag, startPoint x: 279, startPoint y: 363, endPoint x: 263, endPoint y: 366, distance: 16.2
click at [263, 366] on td "10" at bounding box center [300, 363] width 82 height 31
click at [299, 398] on td "10" at bounding box center [300, 393] width 82 height 28
click at [371, 21] on link "Scanner" at bounding box center [366, 17] width 54 height 12
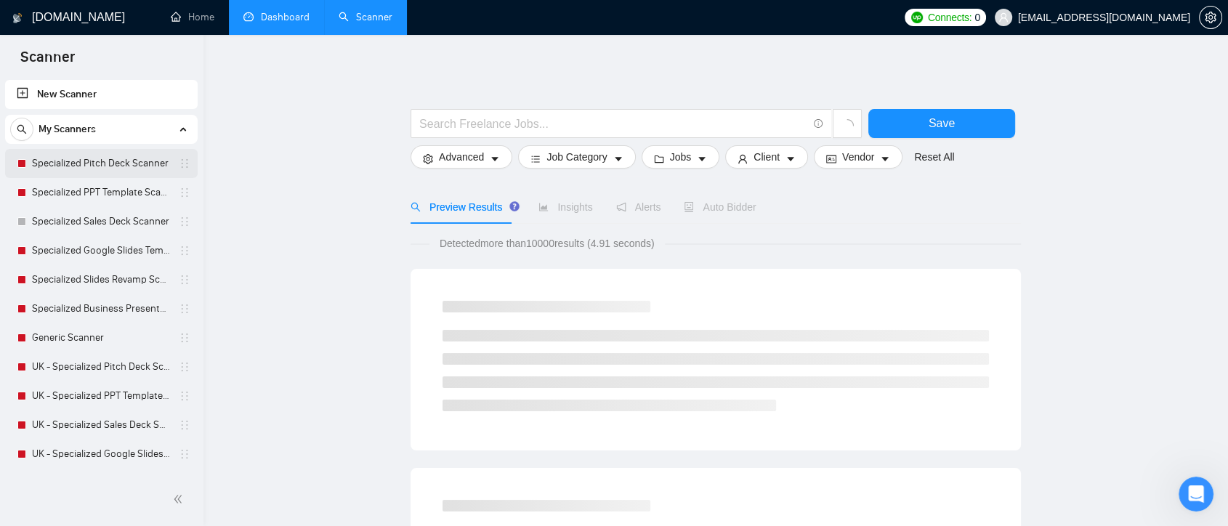
click at [116, 153] on link "Specialized Pitch Deck Scanner" at bounding box center [101, 163] width 138 height 29
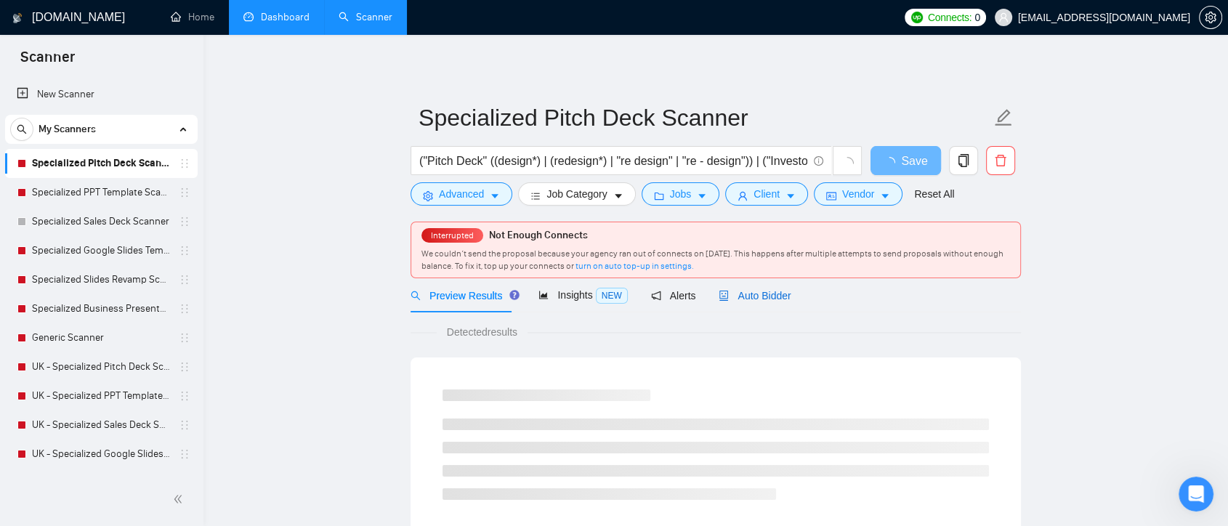
click at [759, 299] on span "Auto Bidder" at bounding box center [755, 296] width 72 height 12
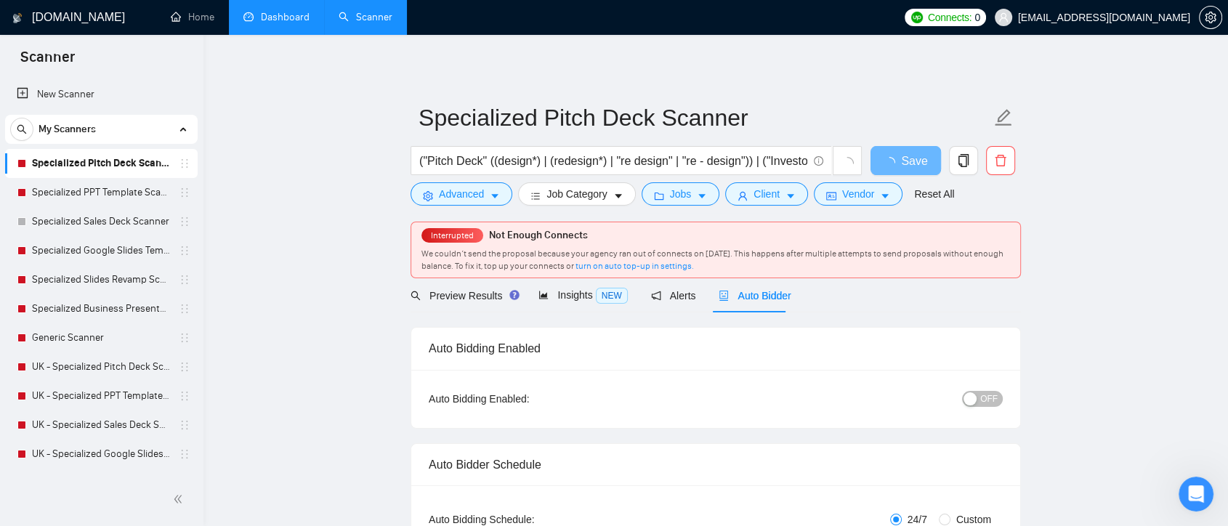
checkbox input "true"
click at [118, 307] on link "Specialized Business Presentation" at bounding box center [101, 308] width 138 height 29
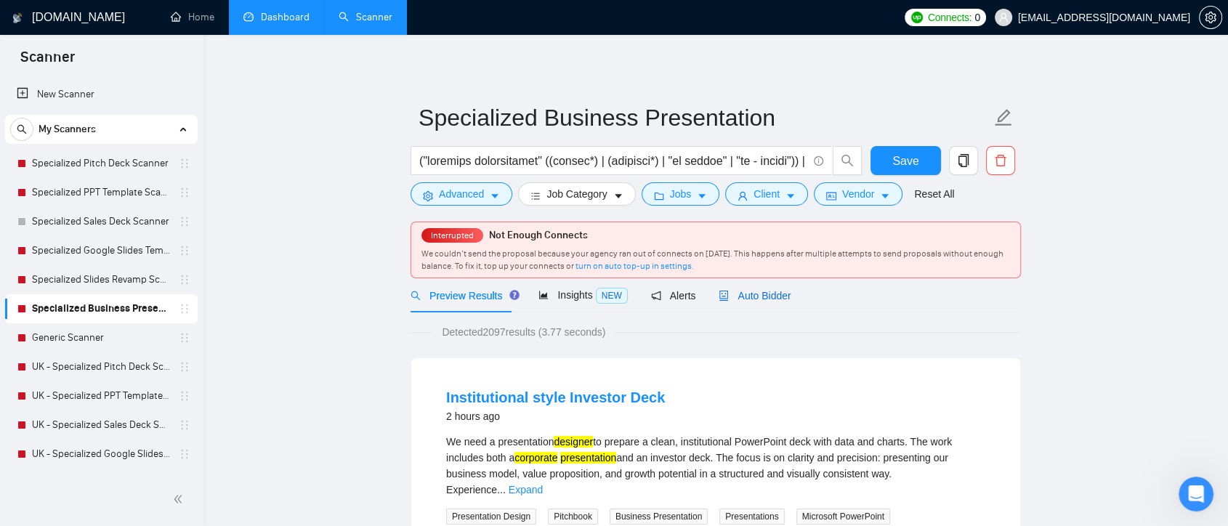
click at [771, 291] on span "Auto Bidder" at bounding box center [755, 296] width 72 height 12
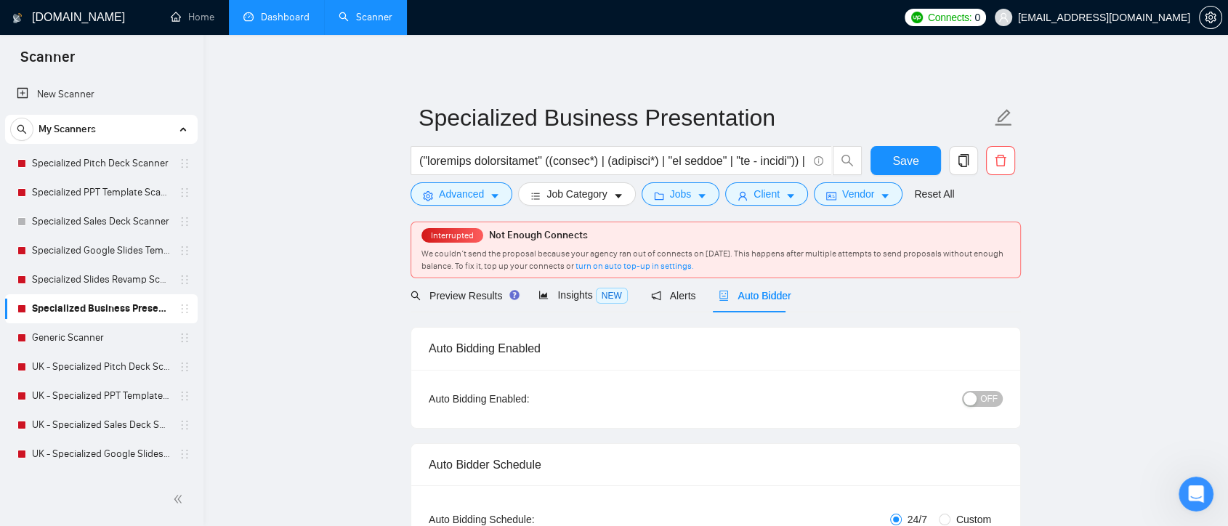
checkbox input "true"
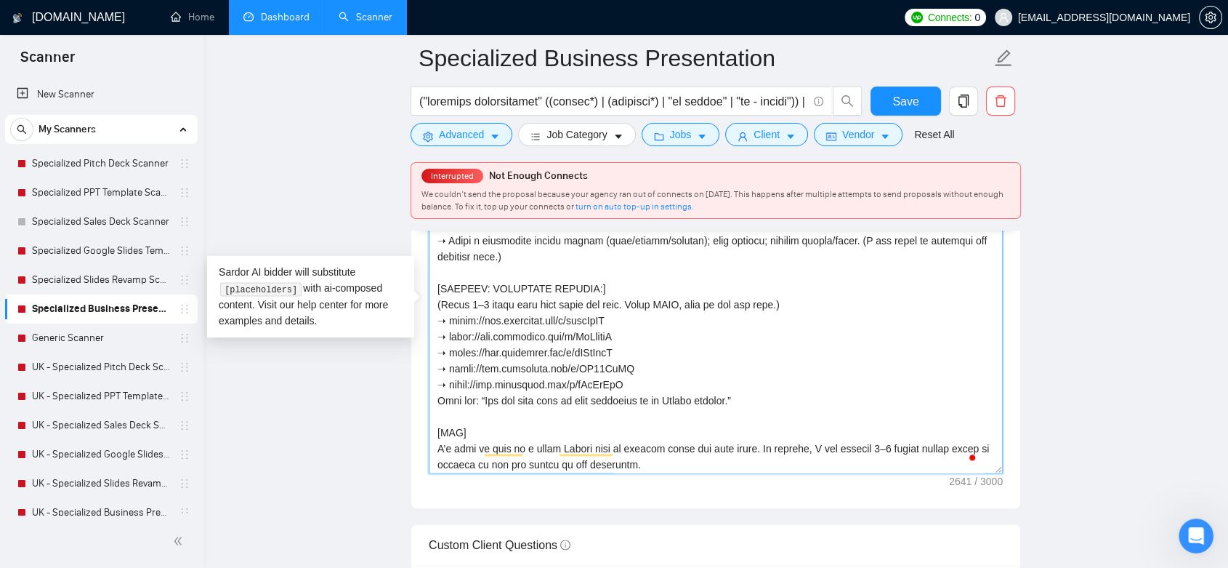
scroll to position [397, 0]
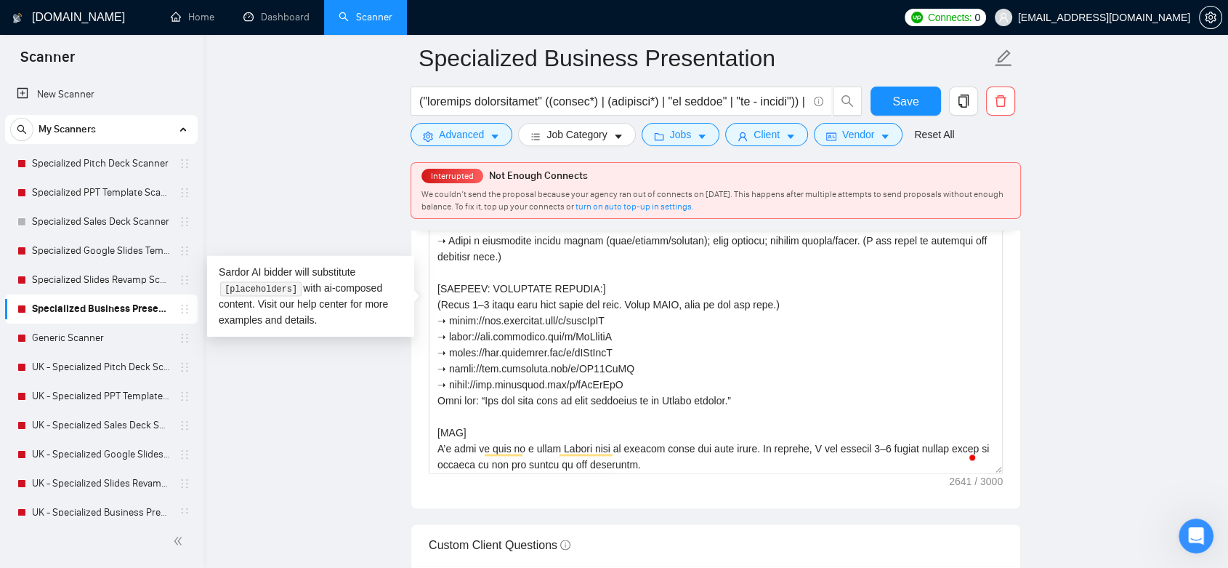
click at [1118, 266] on main "Specialized Business Presentation Save Advanced Job Category Jobs Client Vendor…" at bounding box center [716, 482] width 978 height 4492
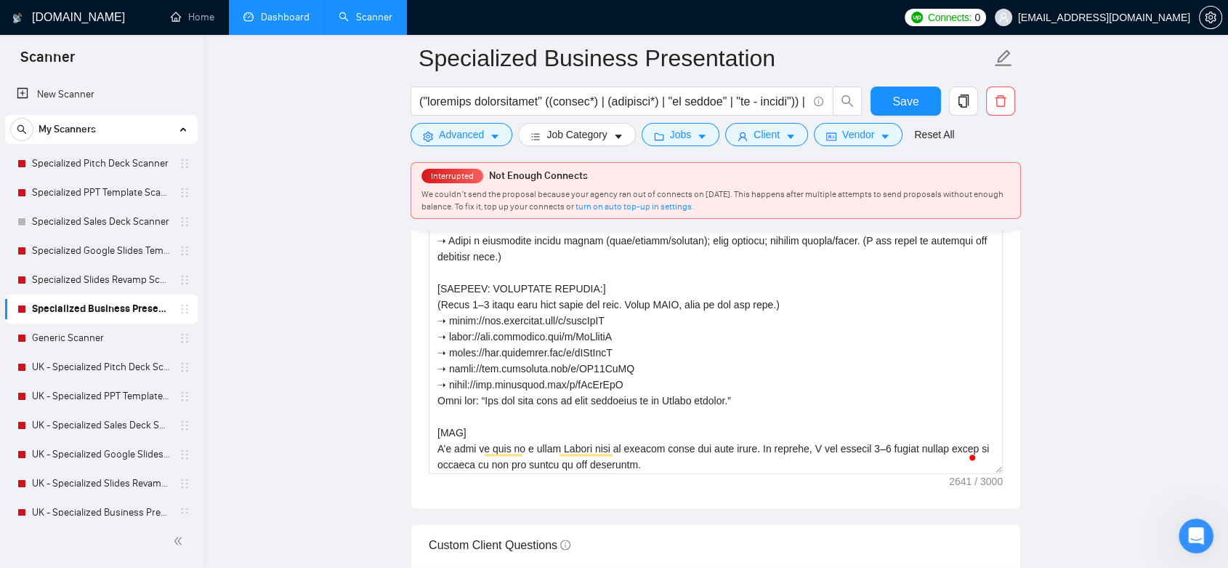
click at [286, 23] on link "Dashboard" at bounding box center [276, 17] width 66 height 12
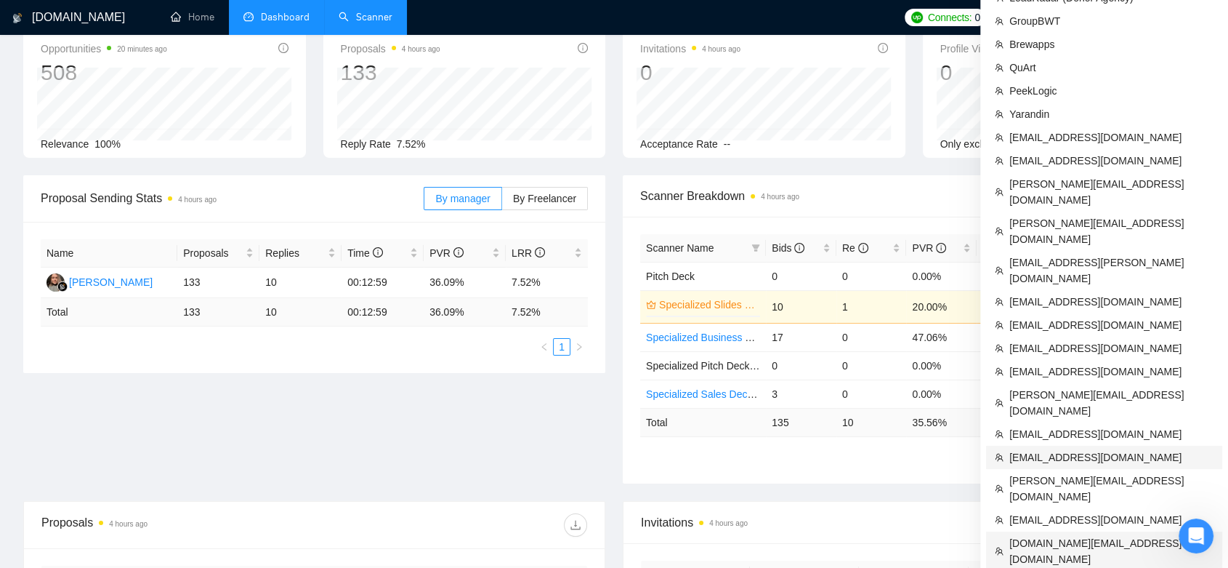
scroll to position [161, 0]
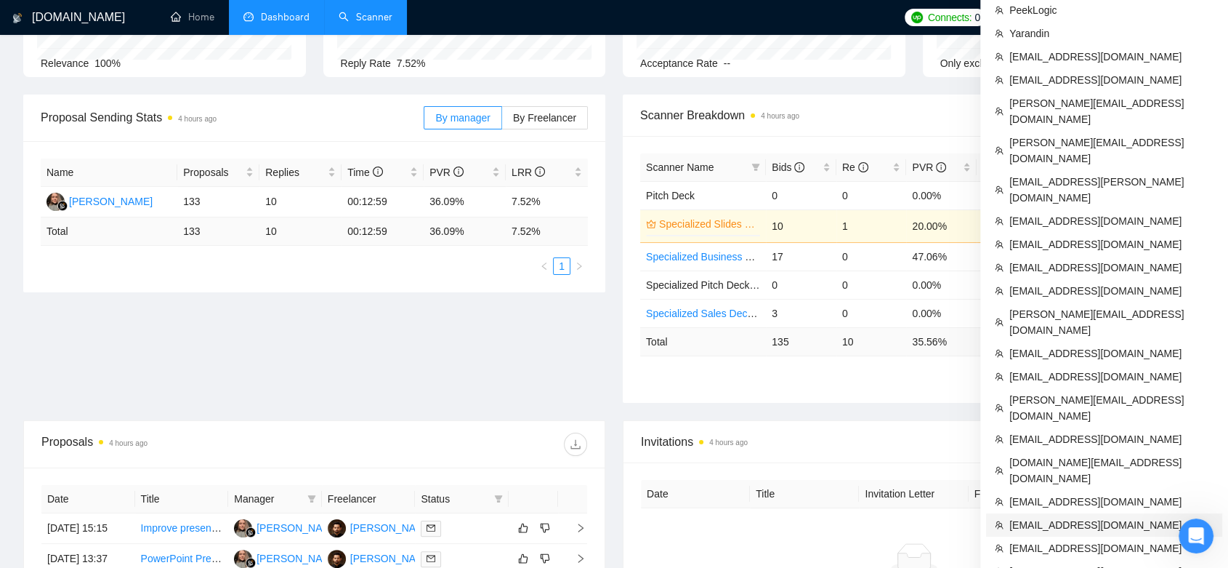
click at [1093, 517] on span "[EMAIL_ADDRESS][DOMAIN_NAME]" at bounding box center [1111, 525] width 204 height 16
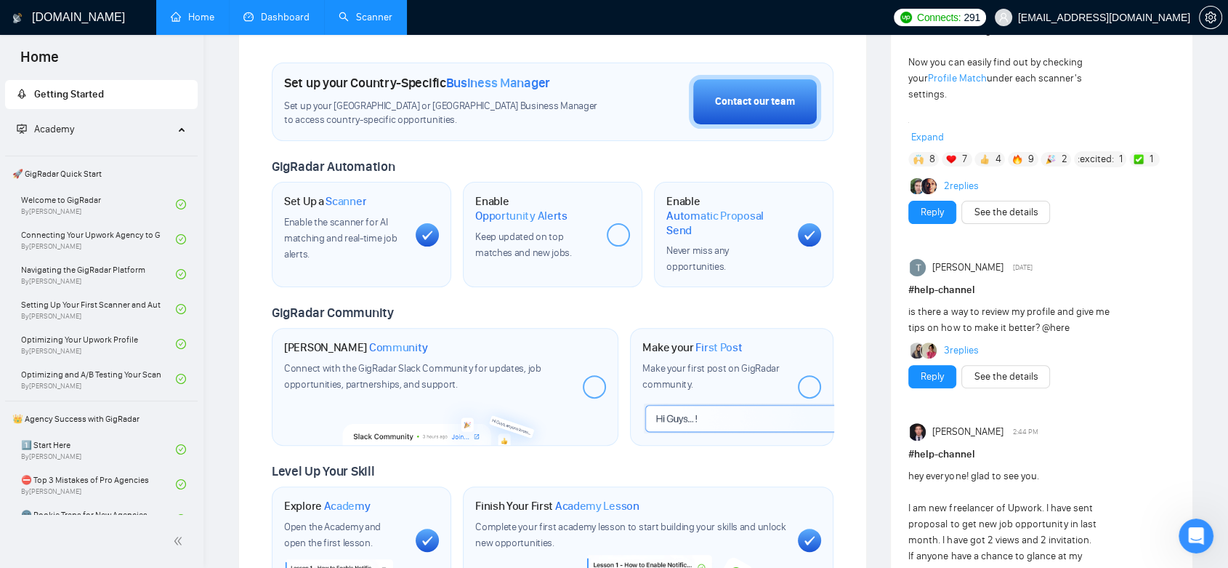
scroll to position [41, 0]
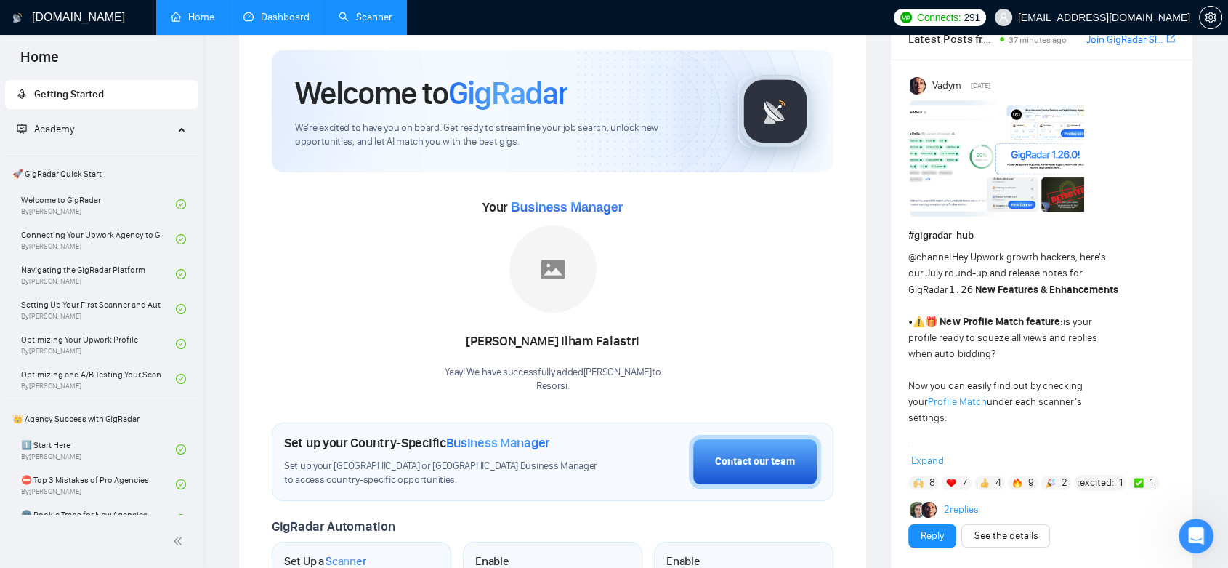
click at [294, 12] on link "Dashboard" at bounding box center [276, 17] width 66 height 12
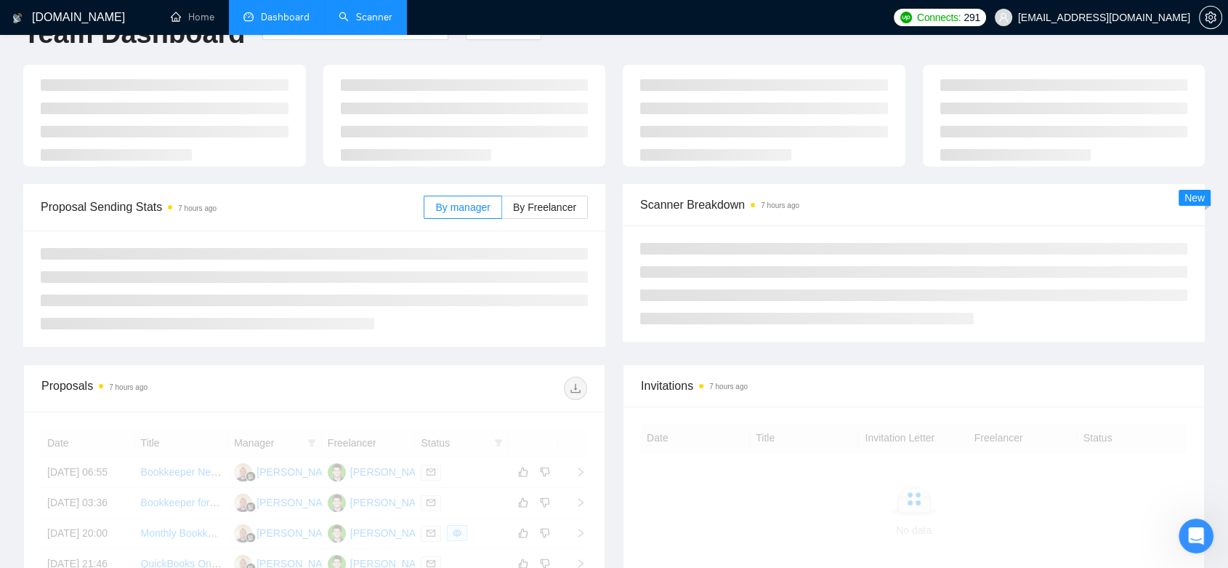
scroll to position [284, 0]
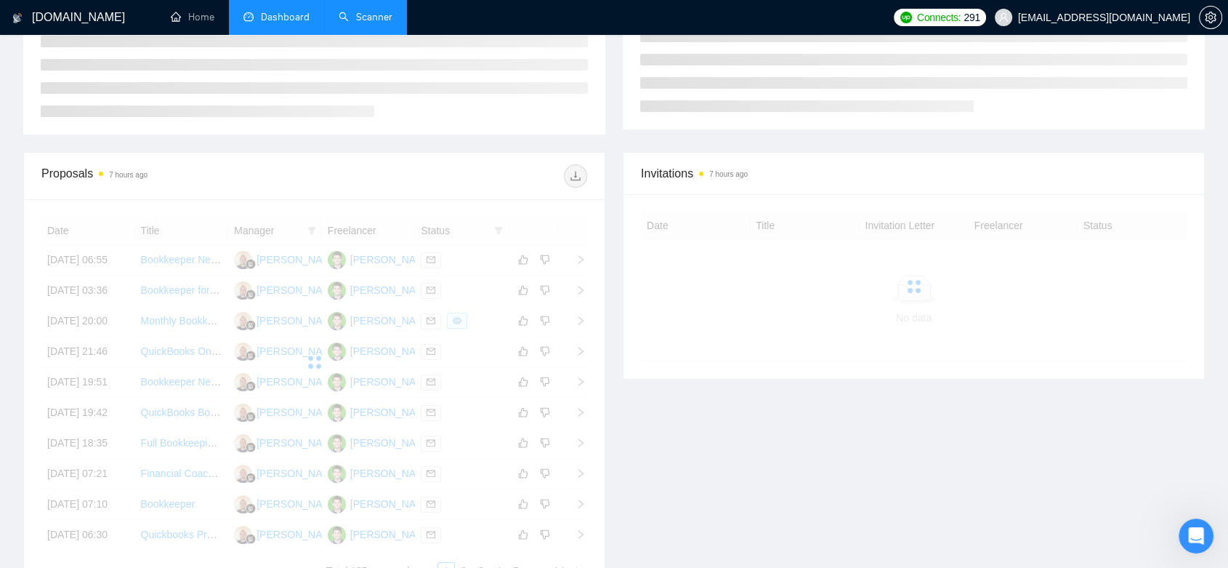
click at [386, 376] on div at bounding box center [314, 362] width 546 height 291
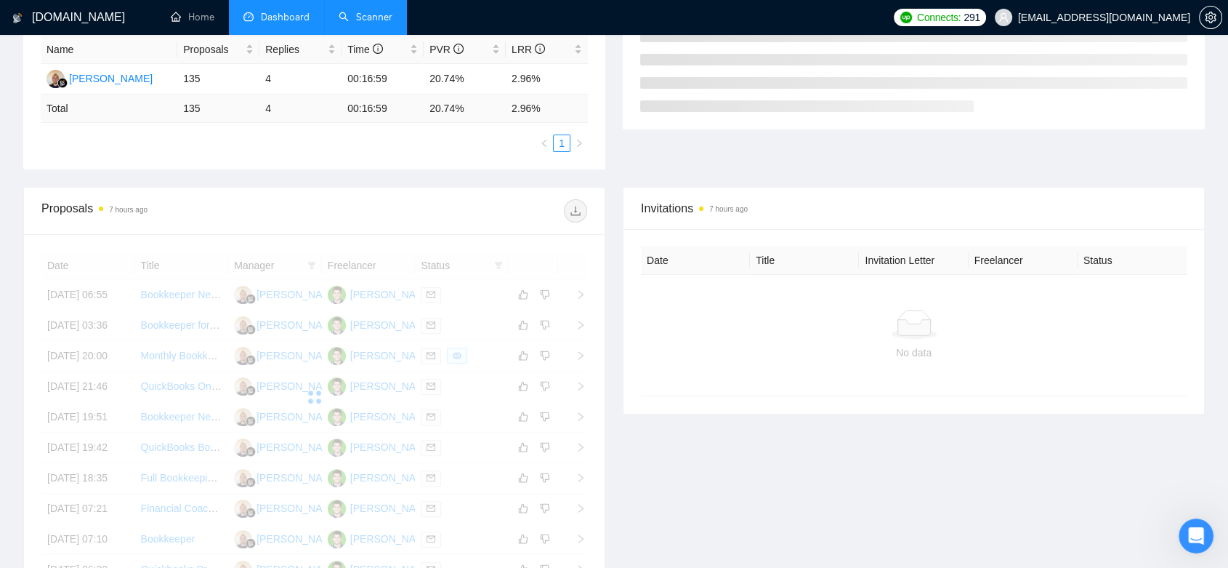
scroll to position [314, 0]
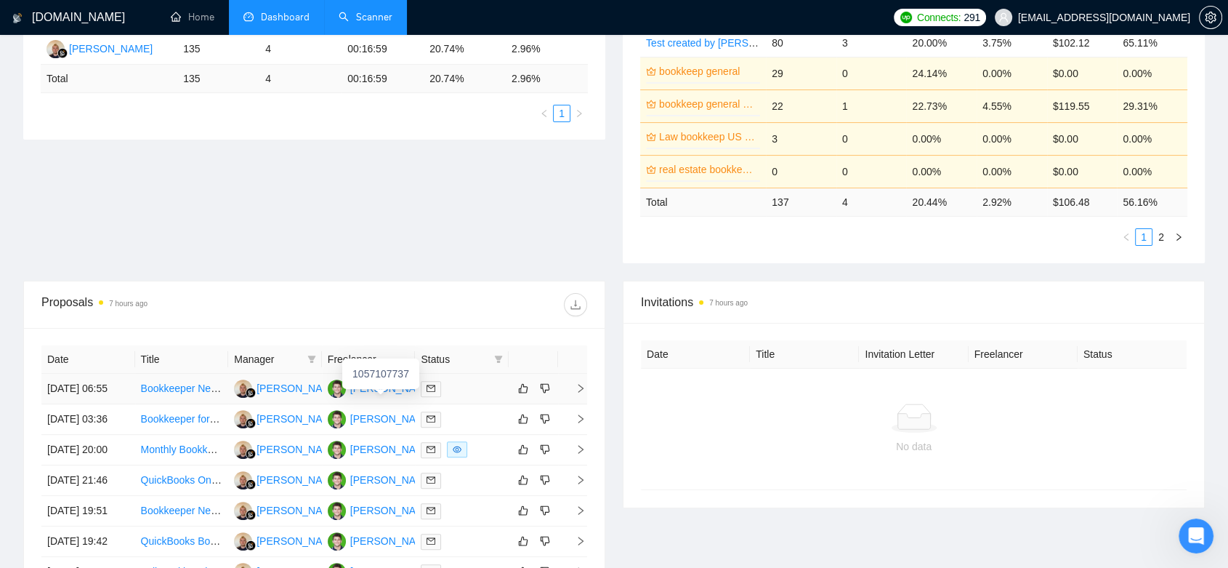
click at [371, 390] on div "[PERSON_NAME]" at bounding box center [392, 388] width 84 height 16
